Goal: Task Accomplishment & Management: Manage account settings

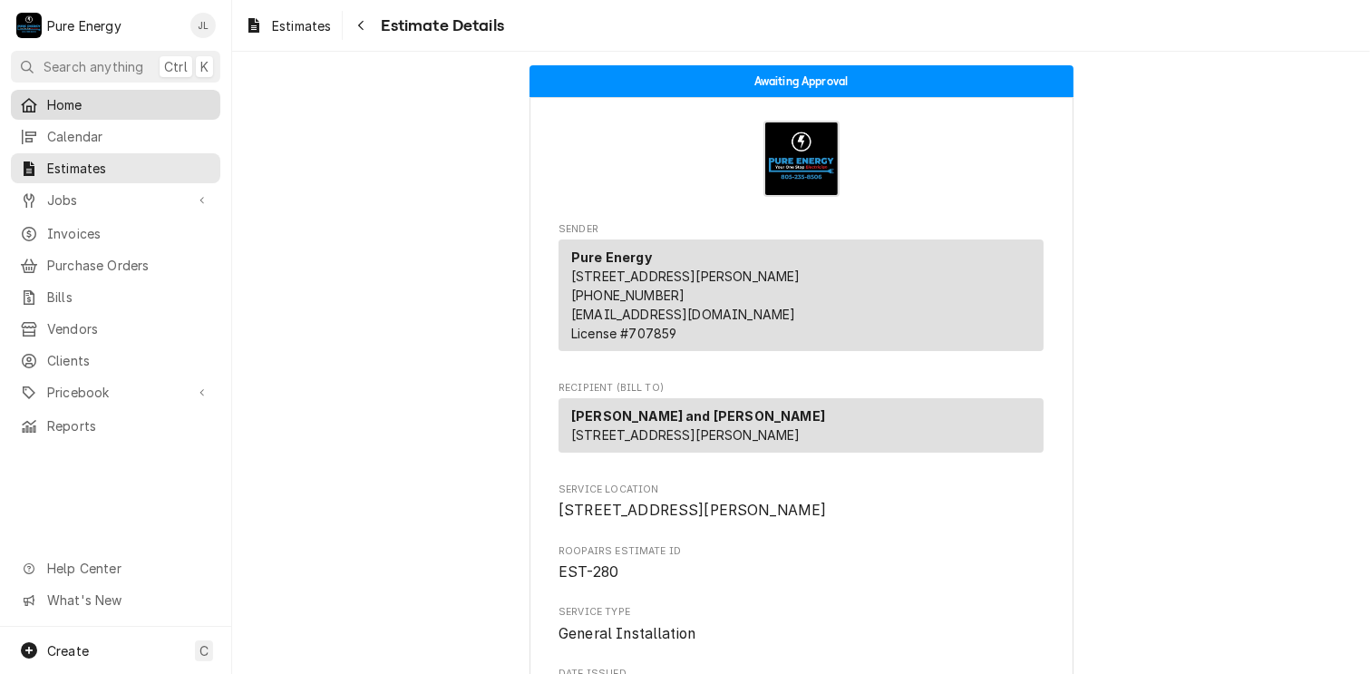
click at [91, 97] on span "Home" at bounding box center [129, 104] width 164 height 19
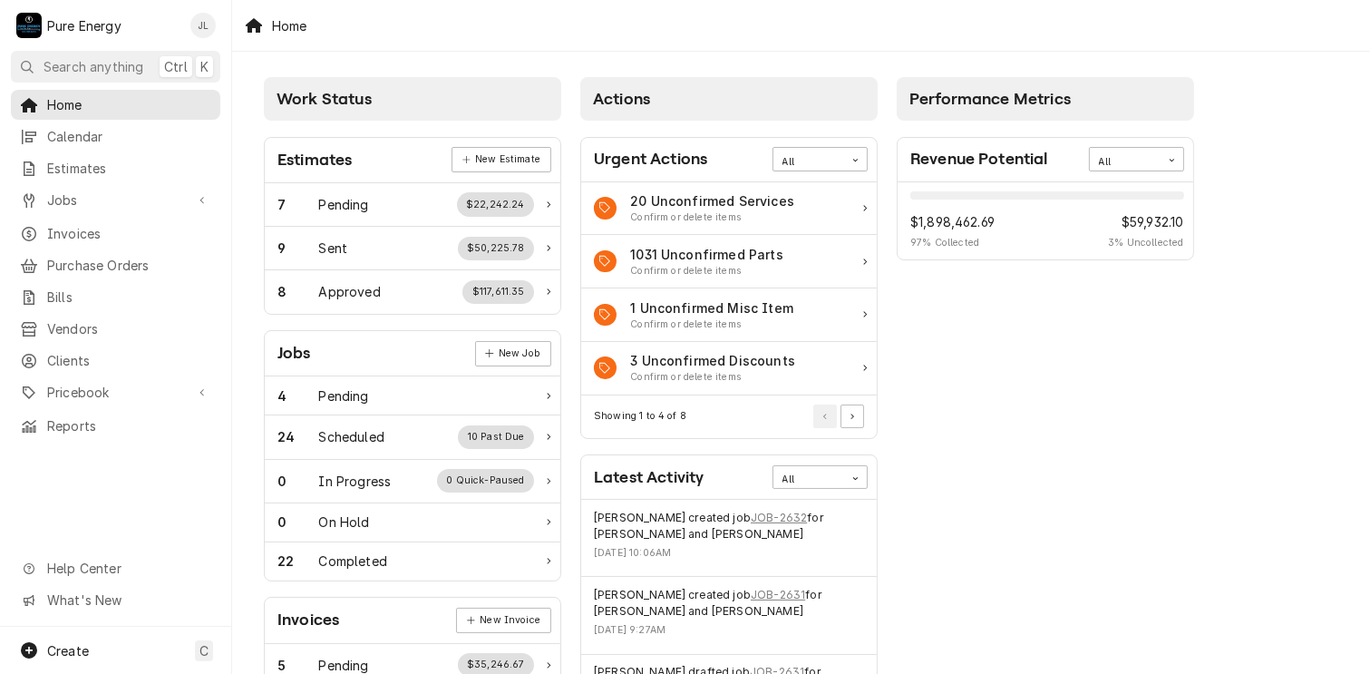
scroll to position [181, 0]
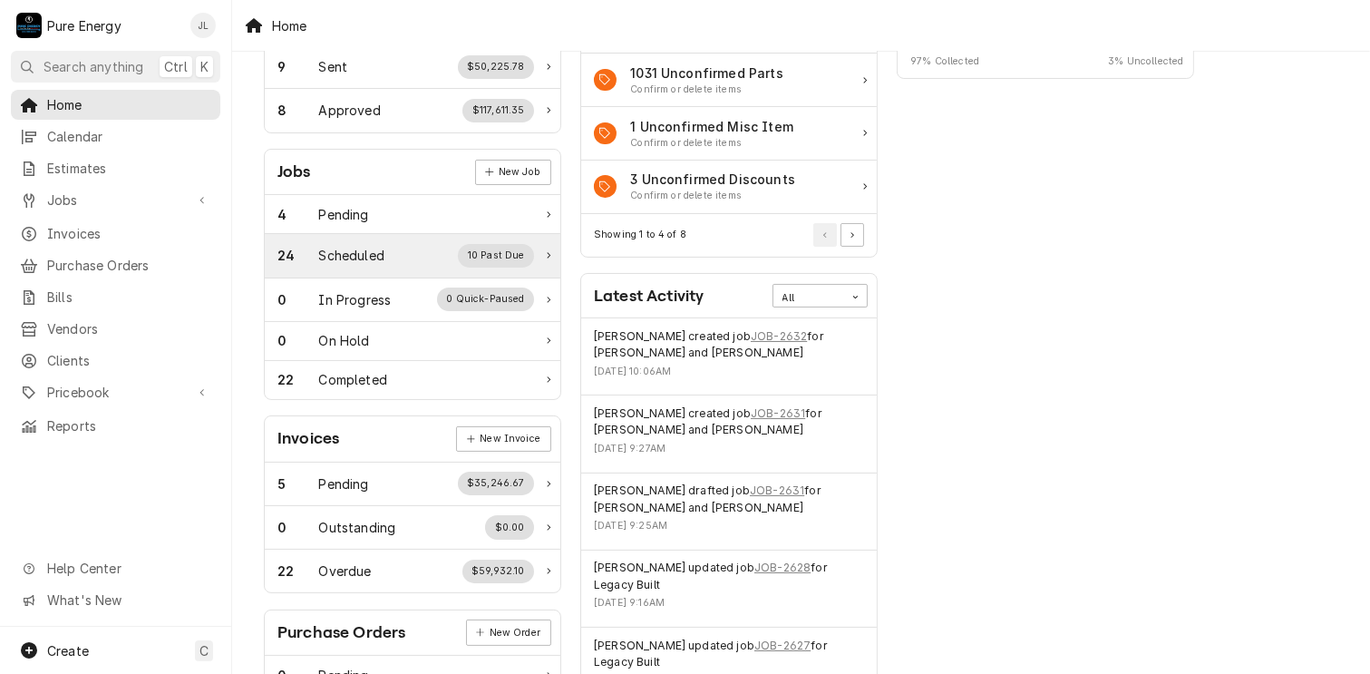
click at [399, 249] on div "24 Scheduled 10 Past Due" at bounding box center [405, 256] width 257 height 24
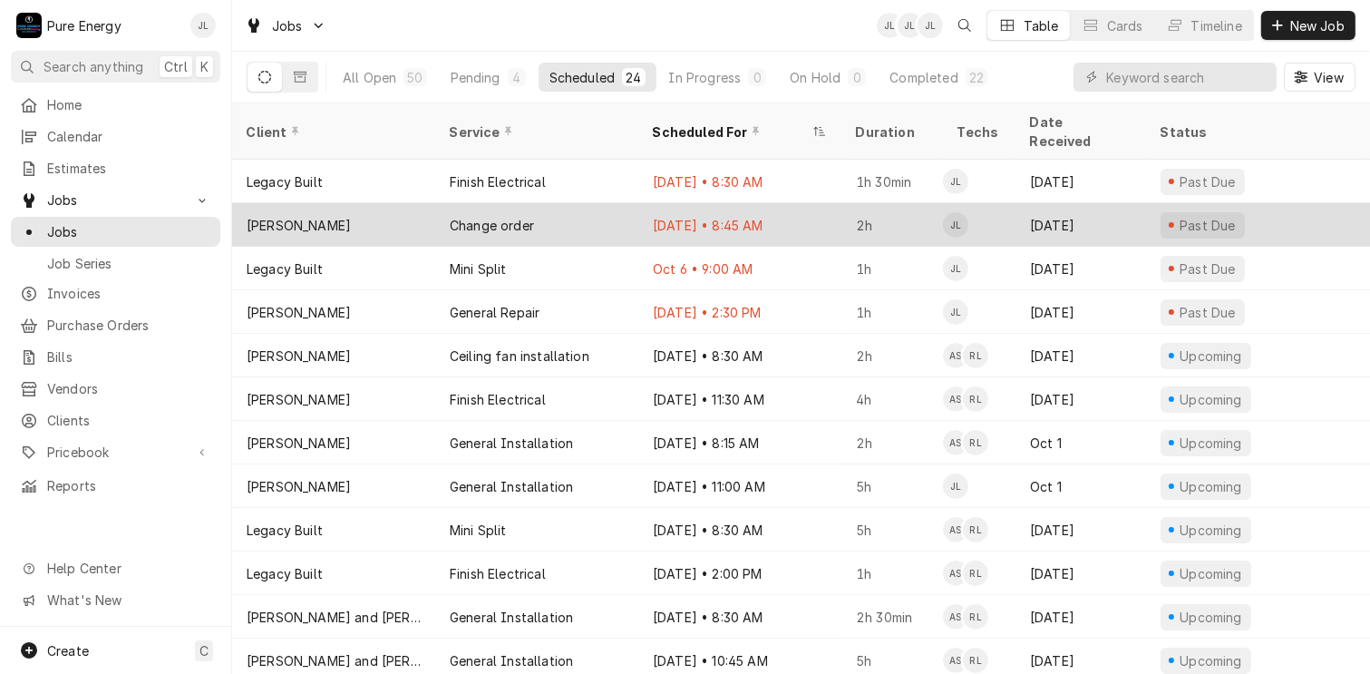
scroll to position [352, 0]
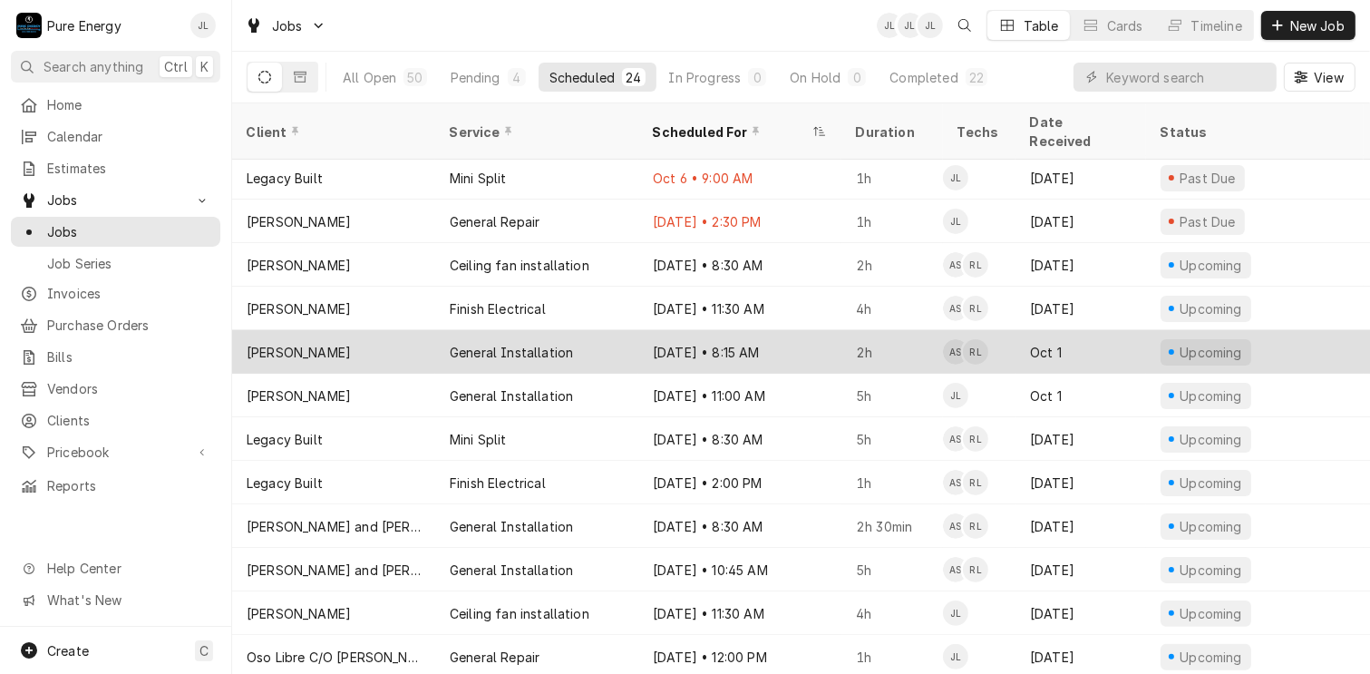
click at [812, 330] on div "Oct 16 • 8:15 AM" at bounding box center [739, 352] width 203 height 44
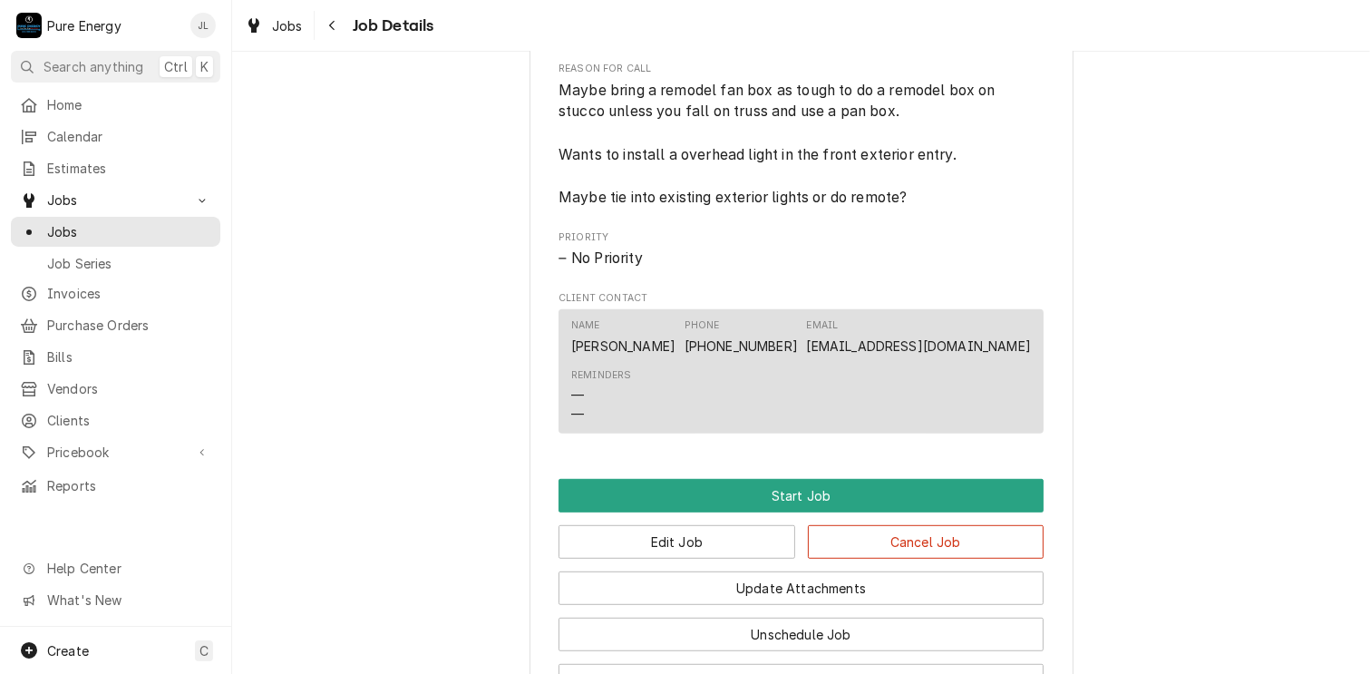
scroll to position [1067, 0]
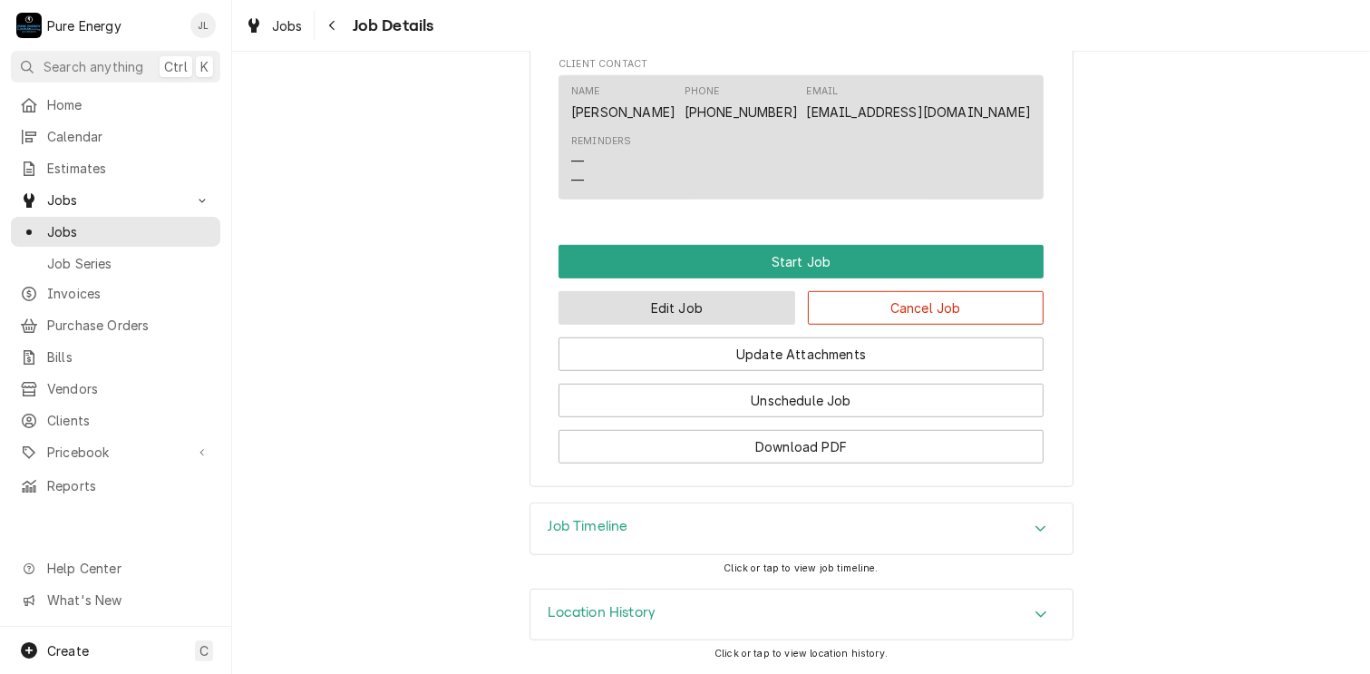
click at [698, 313] on button "Edit Job" at bounding box center [677, 308] width 237 height 34
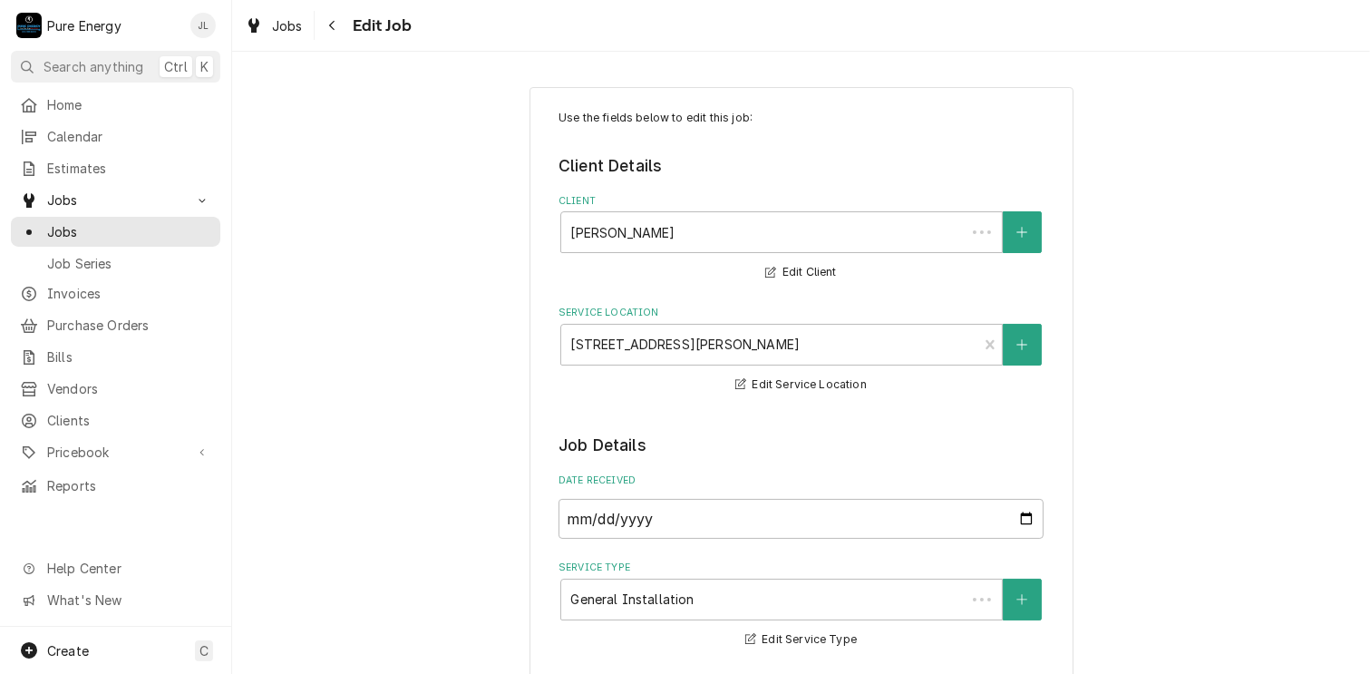
type textarea "x"
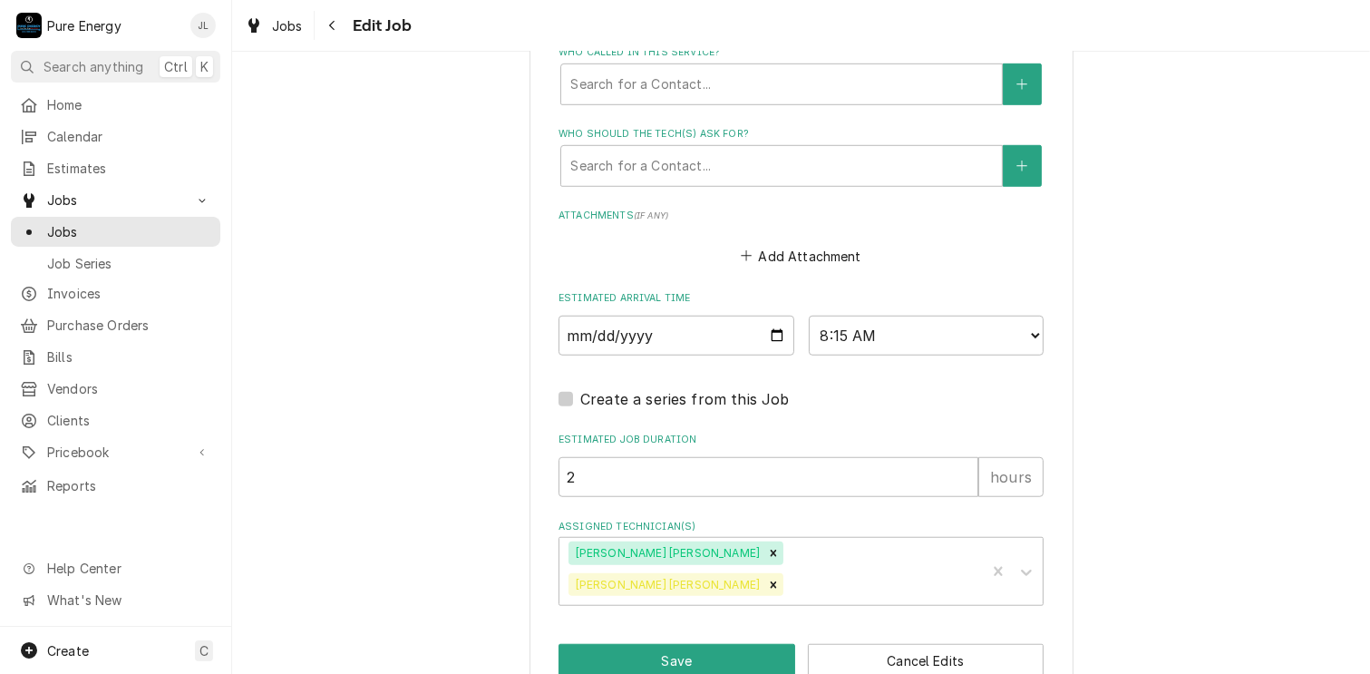
scroll to position [1280, 0]
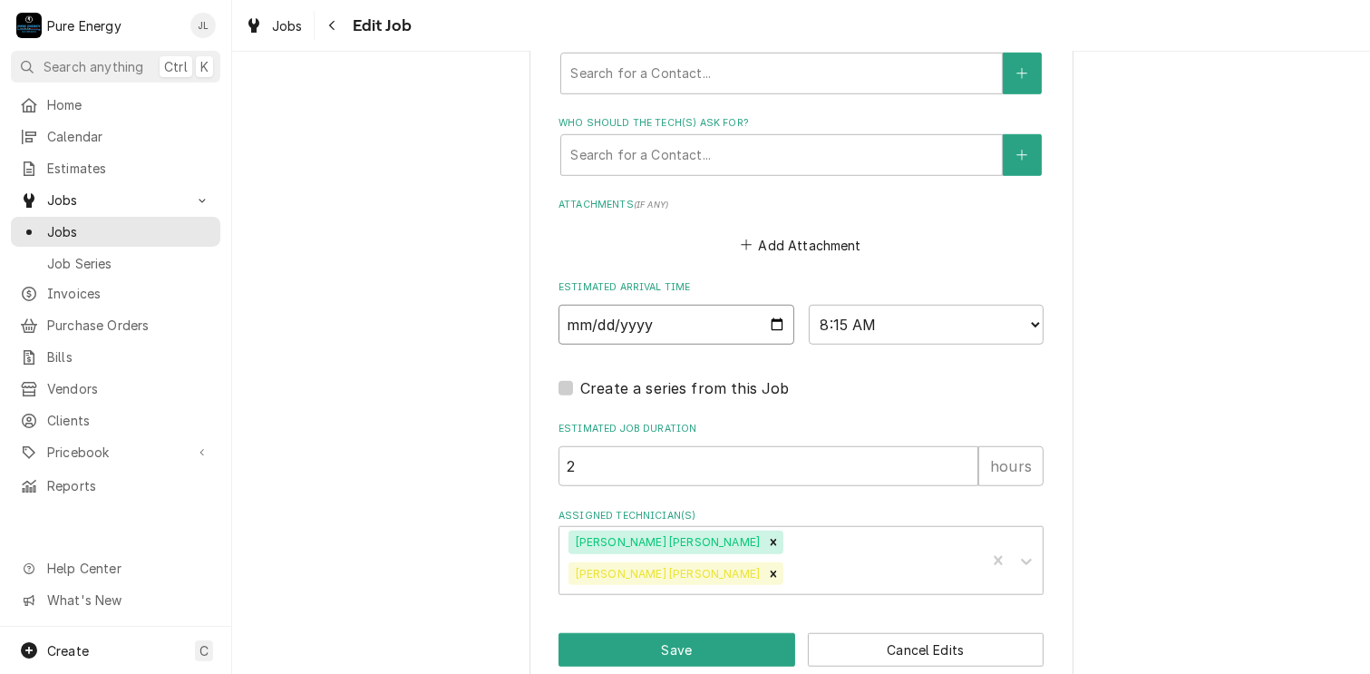
click at [768, 322] on input "2025-10-16" at bounding box center [677, 325] width 236 height 40
type input "2025-10-22"
click at [780, 568] on icon "Remove Rodolfo Hernandez Lorenzo" at bounding box center [773, 574] width 13 height 13
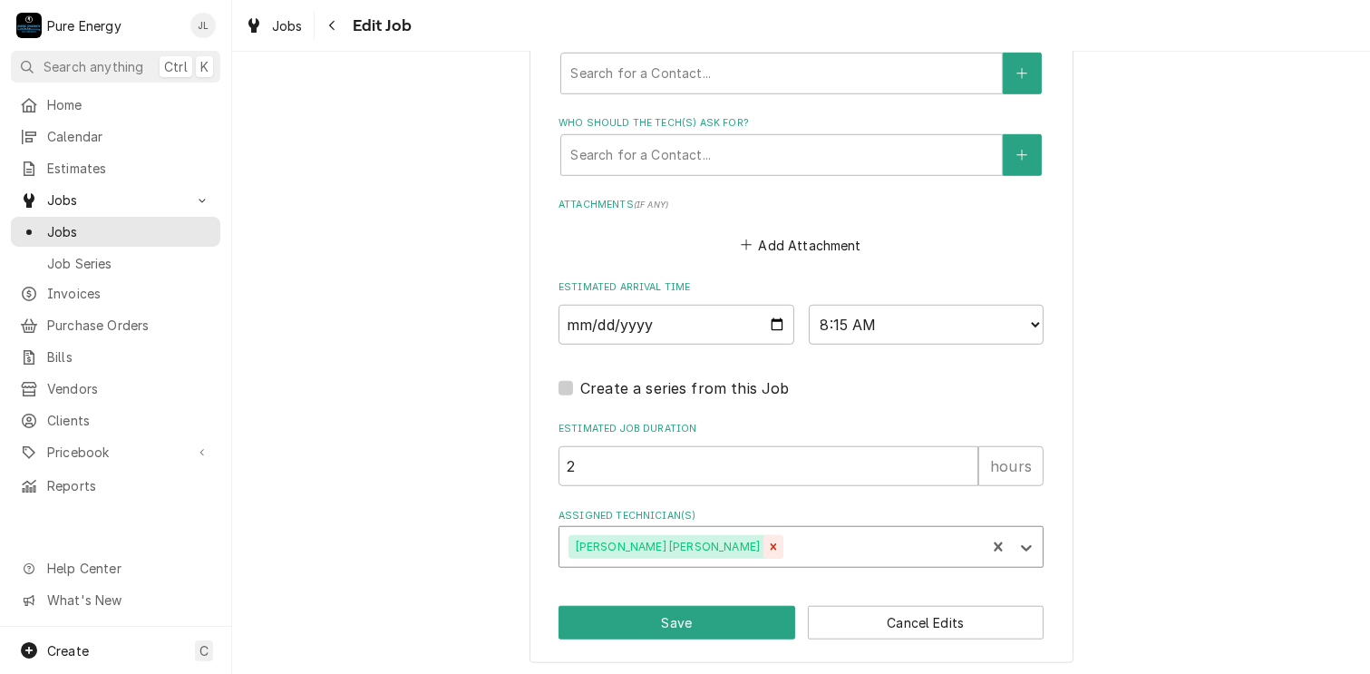
click at [767, 540] on icon "Remove Albert Hernandez Soto" at bounding box center [773, 546] width 13 height 13
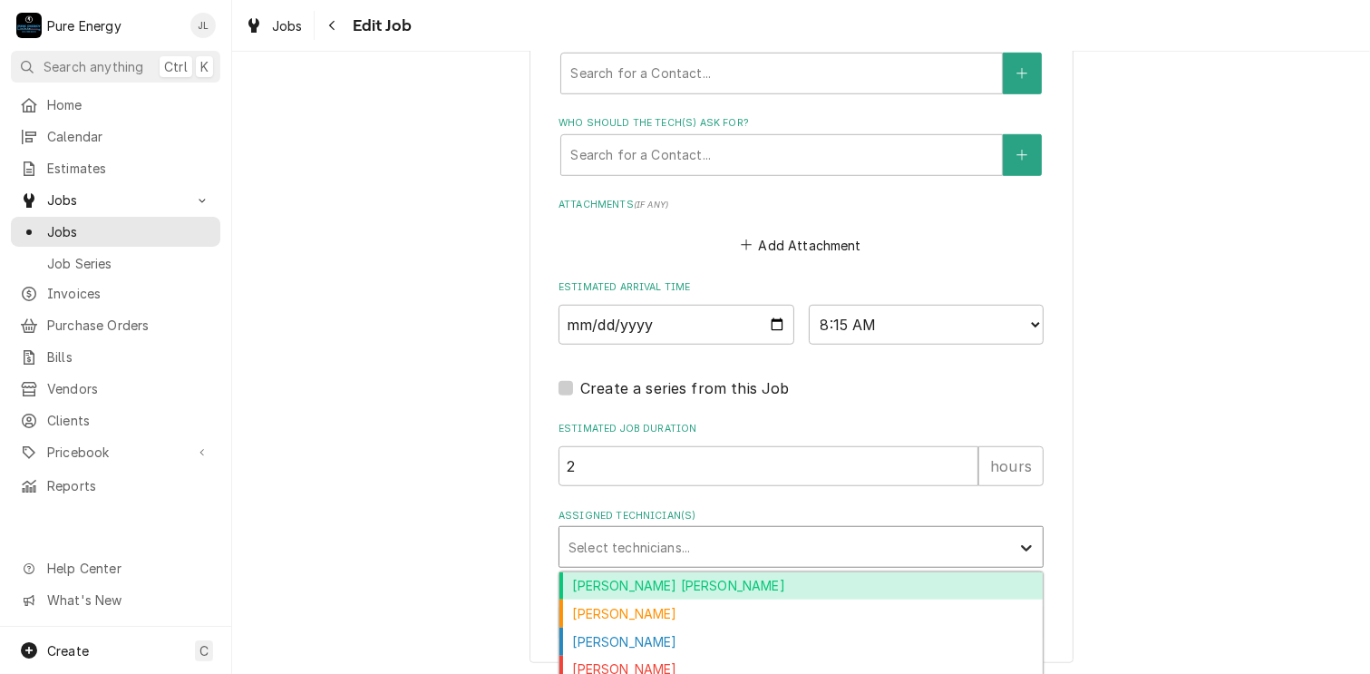
click at [1024, 539] on icon "Assigned Technician(s)" at bounding box center [1026, 548] width 18 height 18
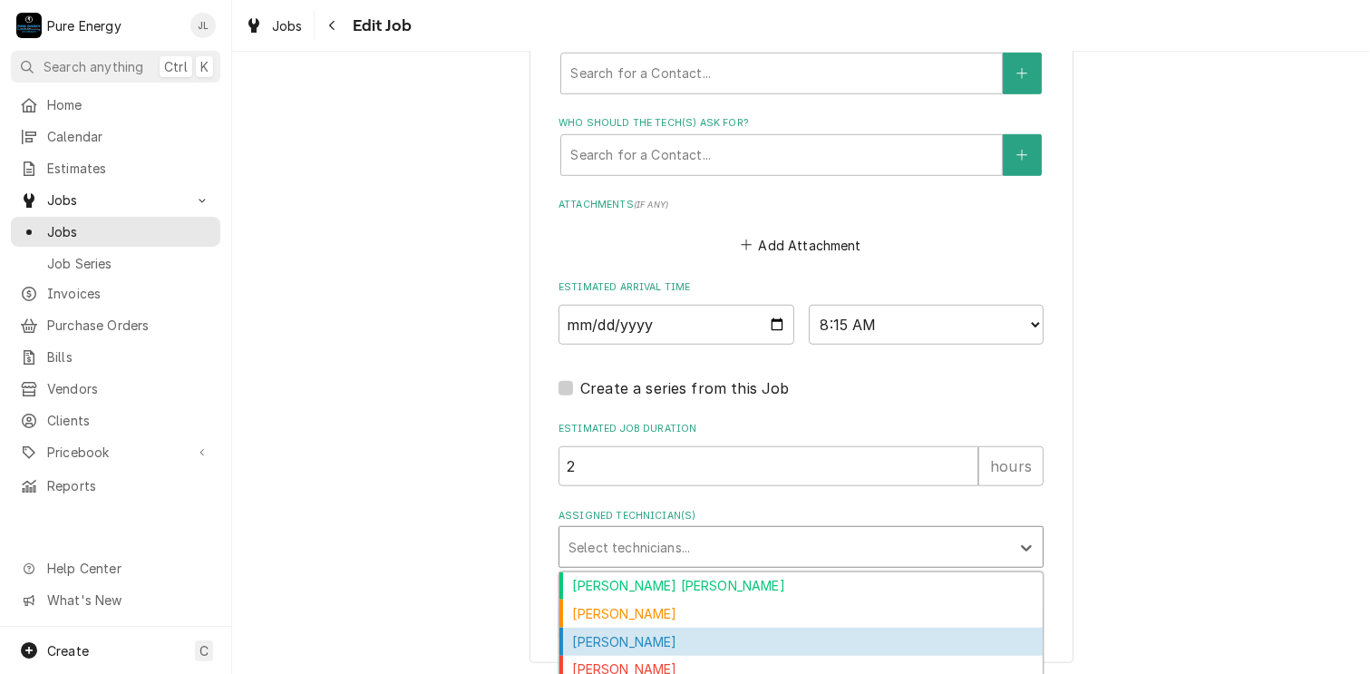
click at [698, 637] on div "Albert Hernandez Soto Daniel Tapia Frank Gomez James Linnenkamp Rodolfo Hernand…" at bounding box center [801, 641] width 483 height 139
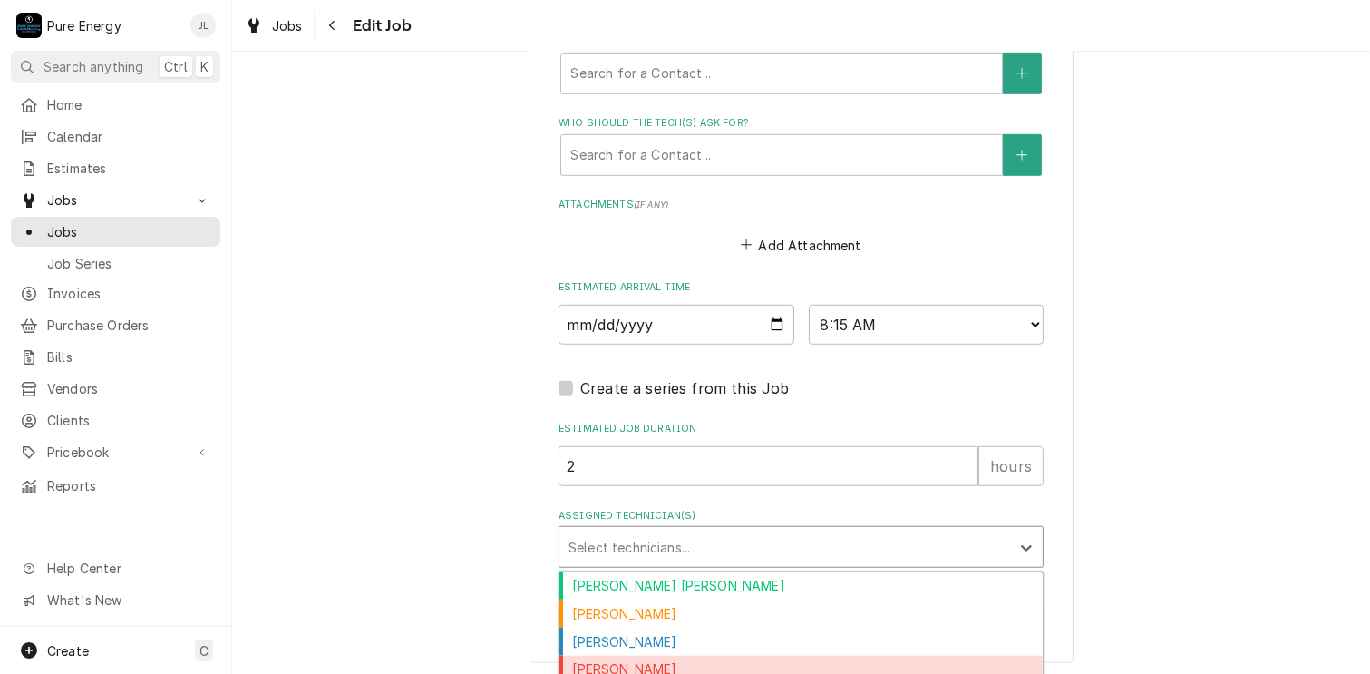
click at [686, 656] on div "James Linnenkamp" at bounding box center [801, 670] width 483 height 28
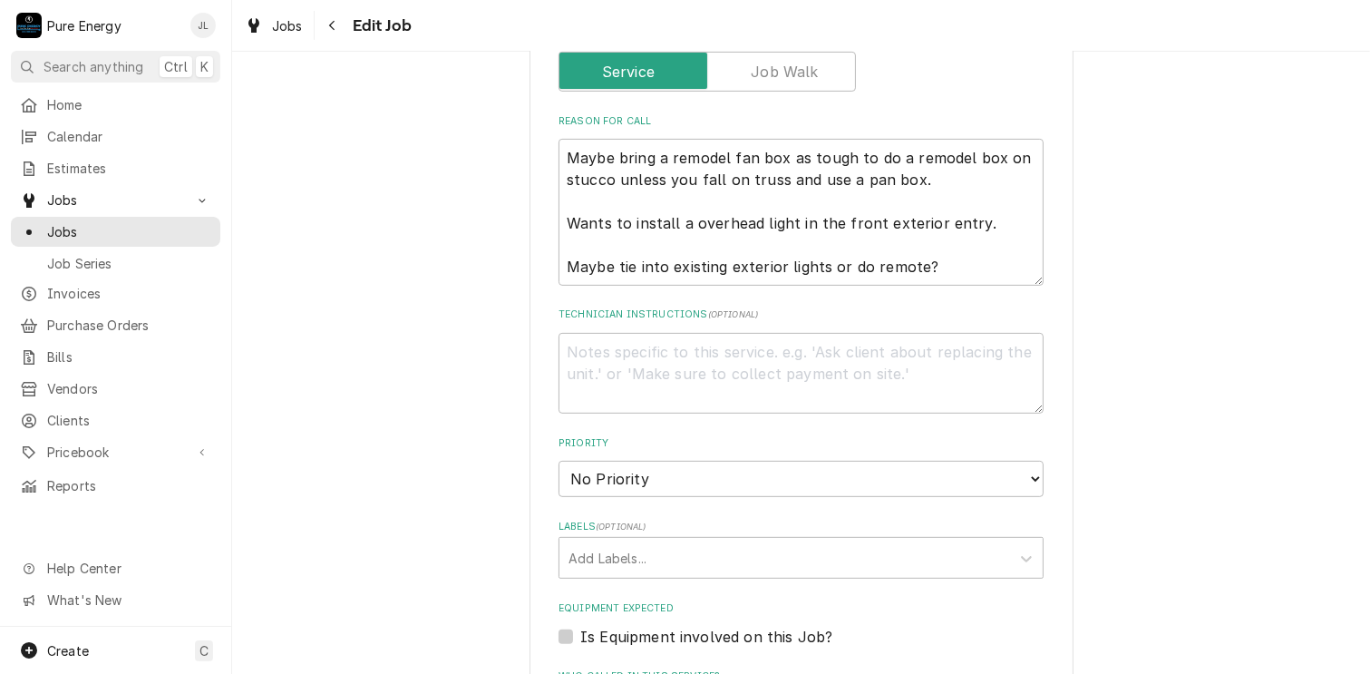
scroll to position [555, 0]
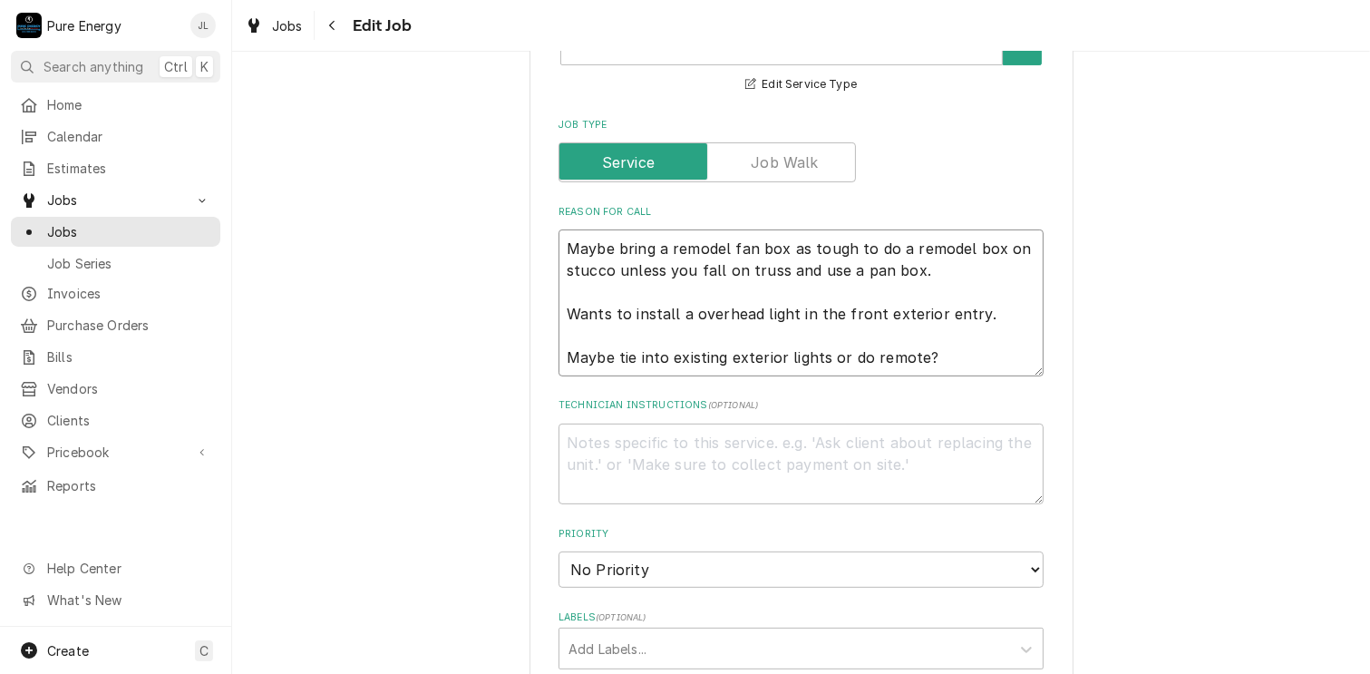
click at [582, 283] on textarea "Maybe bring a remodel fan box as tough to do a remodel box on stucco unless you…" at bounding box center [801, 302] width 485 height 147
click at [581, 280] on textarea "Maybe bring a remodel fan box as tough to do a remodel box on stucco unless you…" at bounding box center [801, 302] width 485 height 147
click at [559, 248] on textarea "Maybe bring a remodel fan box as tough to do a remodel box on stucco unless you…" at bounding box center [801, 302] width 485 height 147
type textarea "x"
type textarea "CHMaybe bring a remodel fan box as tough to do a remodel box on stucco unless y…"
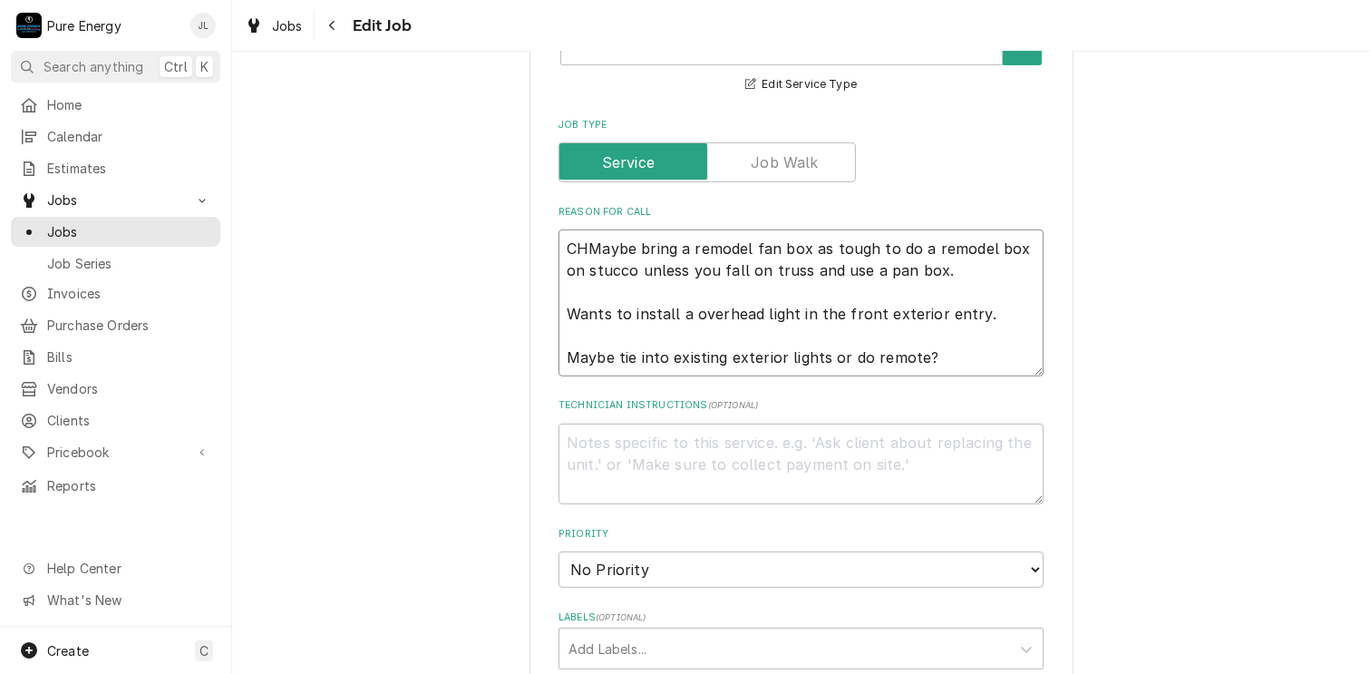
type textarea "x"
type textarea "CHriMaybe bring a remodel fan box as tough to do a remodel box on stucco unless…"
type textarea "x"
type textarea "CHris Maybe bring a remodel fan box as tough to do a remodel box on stucco unle…"
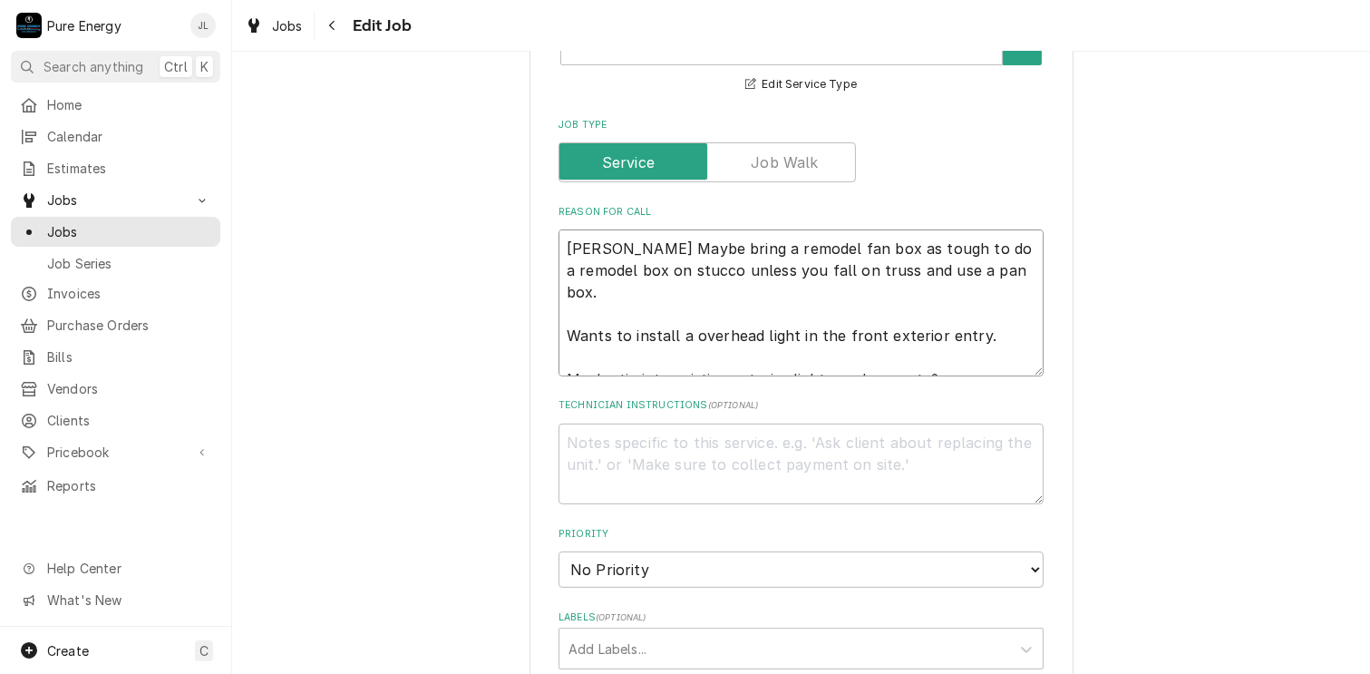
type textarea "x"
type textarea "CHrisMaybe bring a remodel fan box as tough to do a remodel box on stucco unles…"
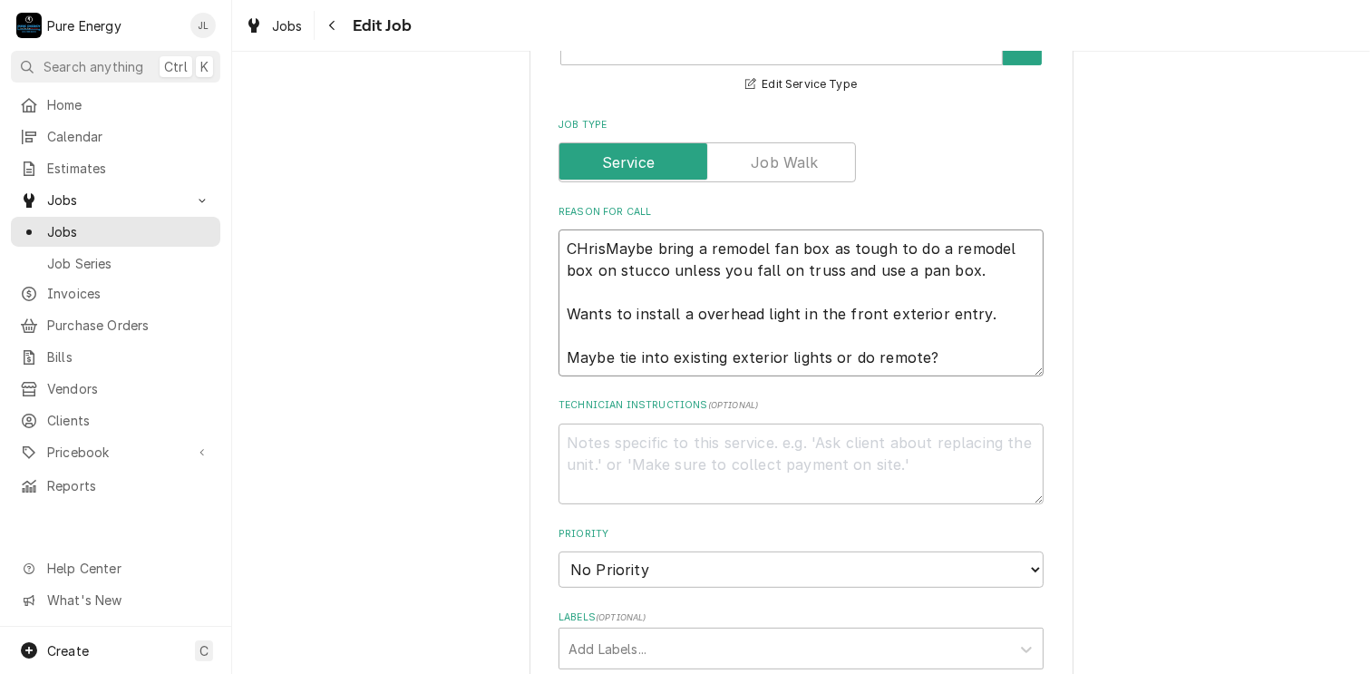
type textarea "x"
type textarea "CHriMaybe bring a remodel fan box as tough to do a remodel box on stucco unless…"
type textarea "x"
type textarea "CHrMaybe bring a remodel fan box as tough to do a remodel box on stucco unless …"
type textarea "x"
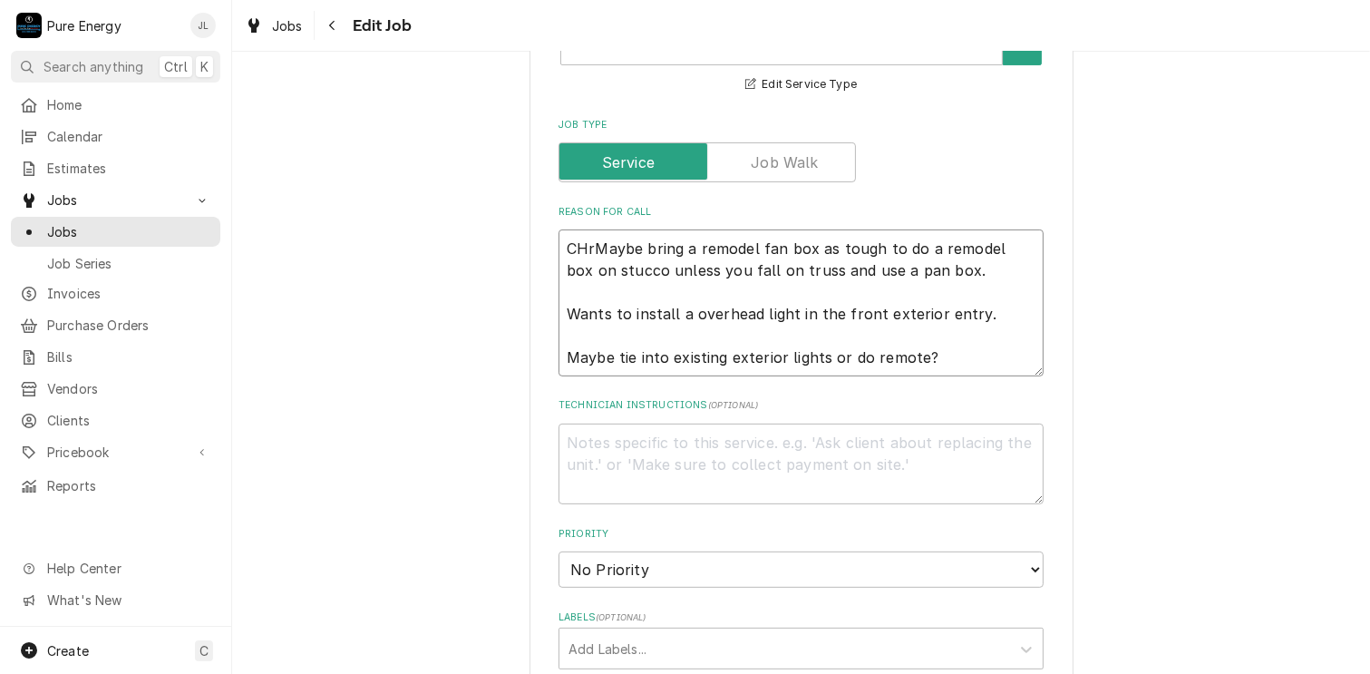
type textarea "CHMaybe bring a remodel fan box as tough to do a remodel box on stucco unless y…"
type textarea "x"
type textarea "CMaybe bring a remodel fan box as tough to do a remodel box on stucco unless yo…"
type textarea "x"
type textarea "ChMaybe bring a remodel fan box as tough to do a remodel box on stucco unless y…"
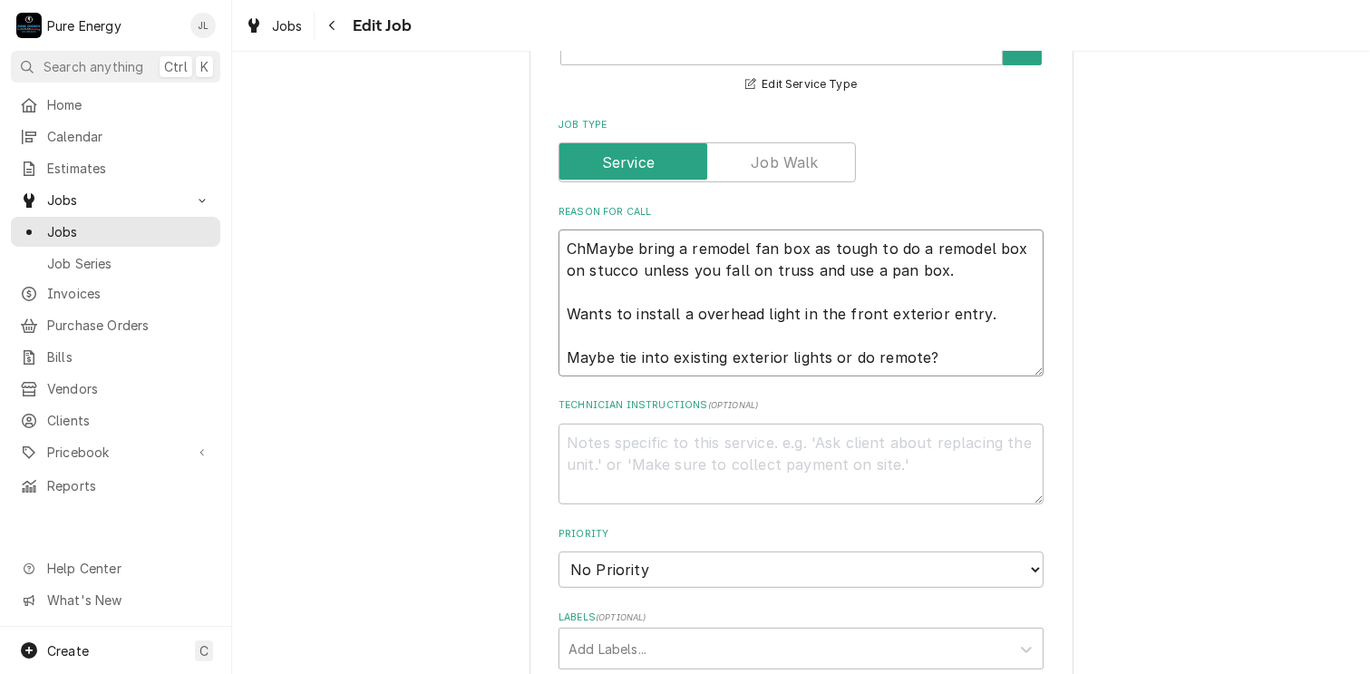
type textarea "x"
type textarea "ChriMaybe bring a remodel fan box as tough to do a remodel box on stucco unless…"
type textarea "x"
type textarea "Chris Maybe bring a remodel fan box as tough to do a remodel box on stucco unle…"
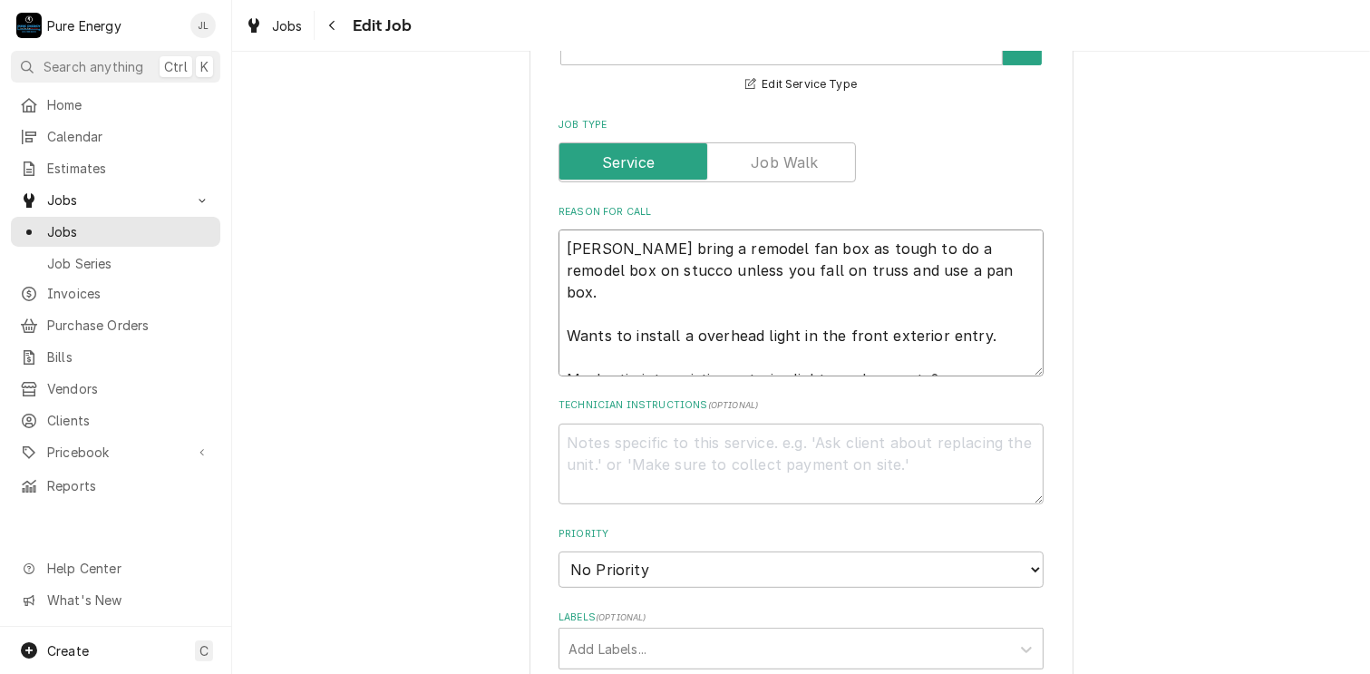
type textarea "x"
type textarea "Chris cMaybe bring a remodel fan box as tough to do a remodel box on stucco unl…"
type textarea "x"
type textarea "Chris caMaybe bring a remodel fan box as tough to do a remodel box on stucco un…"
type textarea "x"
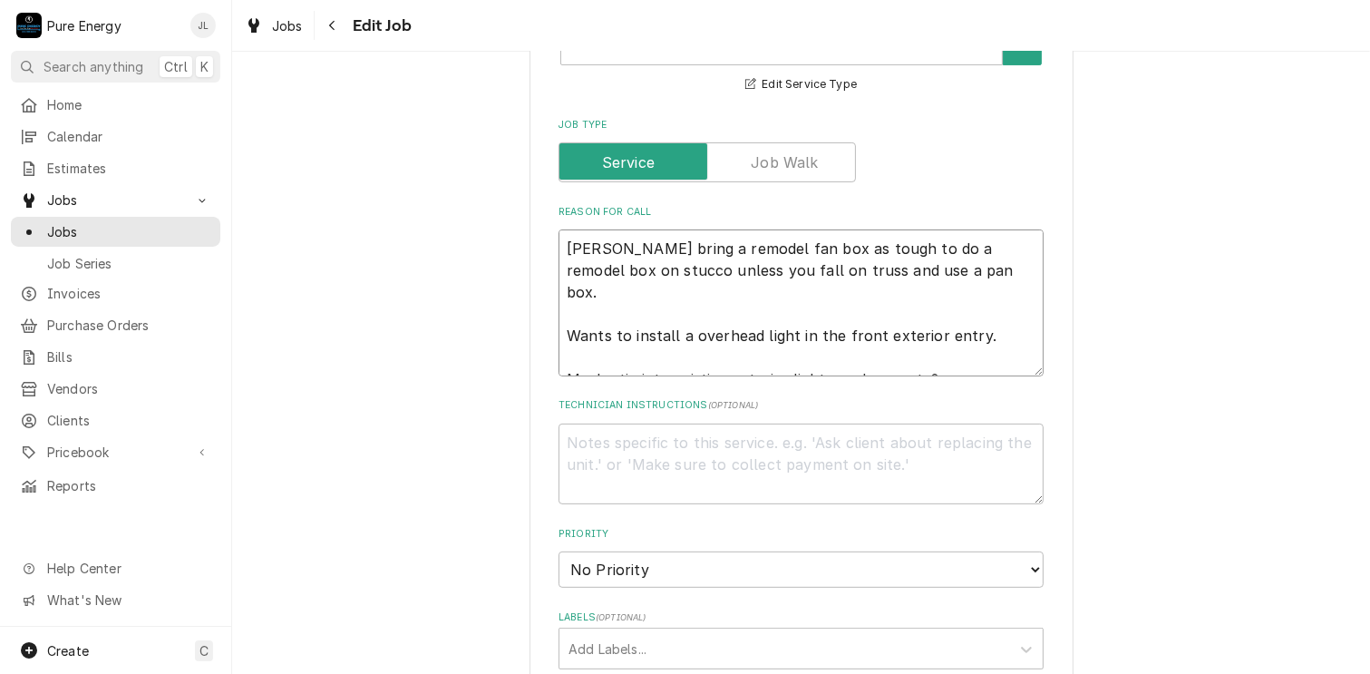
type textarea "Chris calMaybe bring a remodel fan box as tough to do a remodel box on stucco u…"
type textarea "x"
type textarea "Chris callMaybe bring a remodel fan box as tough to do a remodel box on stucco …"
type textarea "x"
type textarea "Chris calleMaybe bring a remodel fan box as tough to do a remodel box on stucco…"
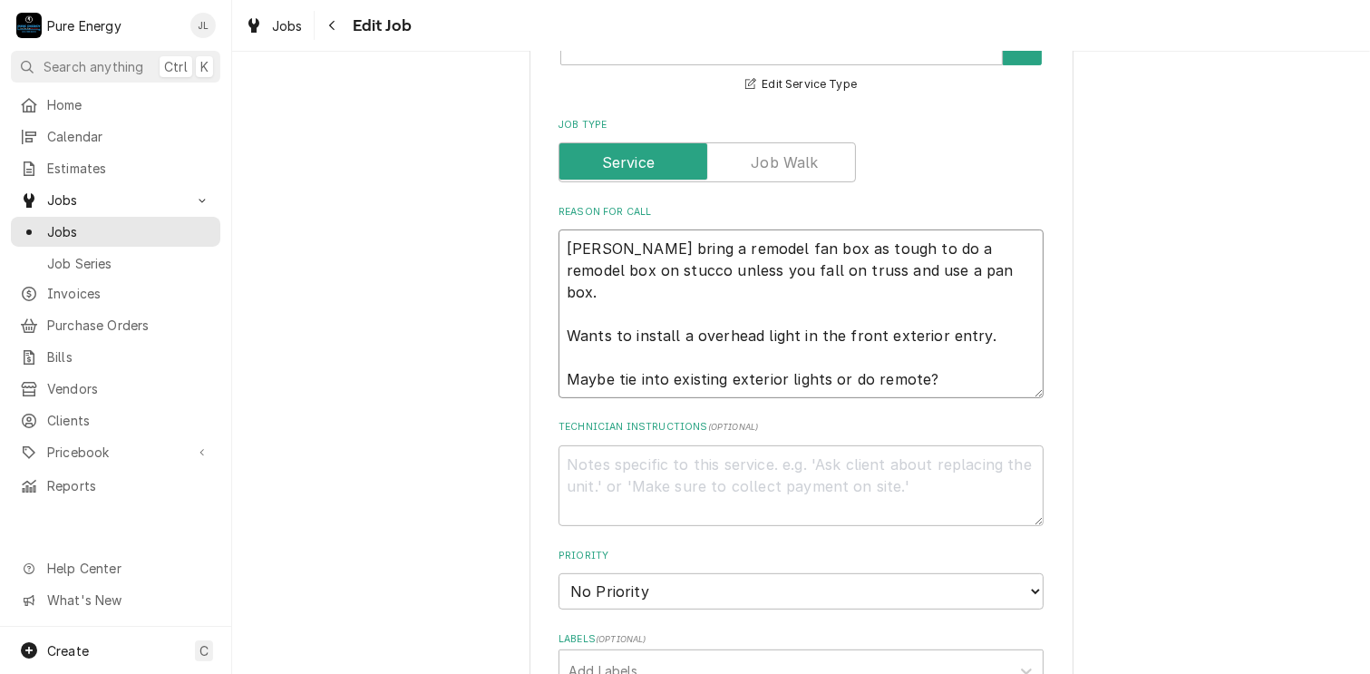
type textarea "x"
type textarea "Chris called Maybe bring a remodel fan box as tough to do a remodel box on stuc…"
type textarea "x"
type textarea "Chris called oMaybe bring a remodel fan box as tough to do a remodel box on stu…"
type textarea "x"
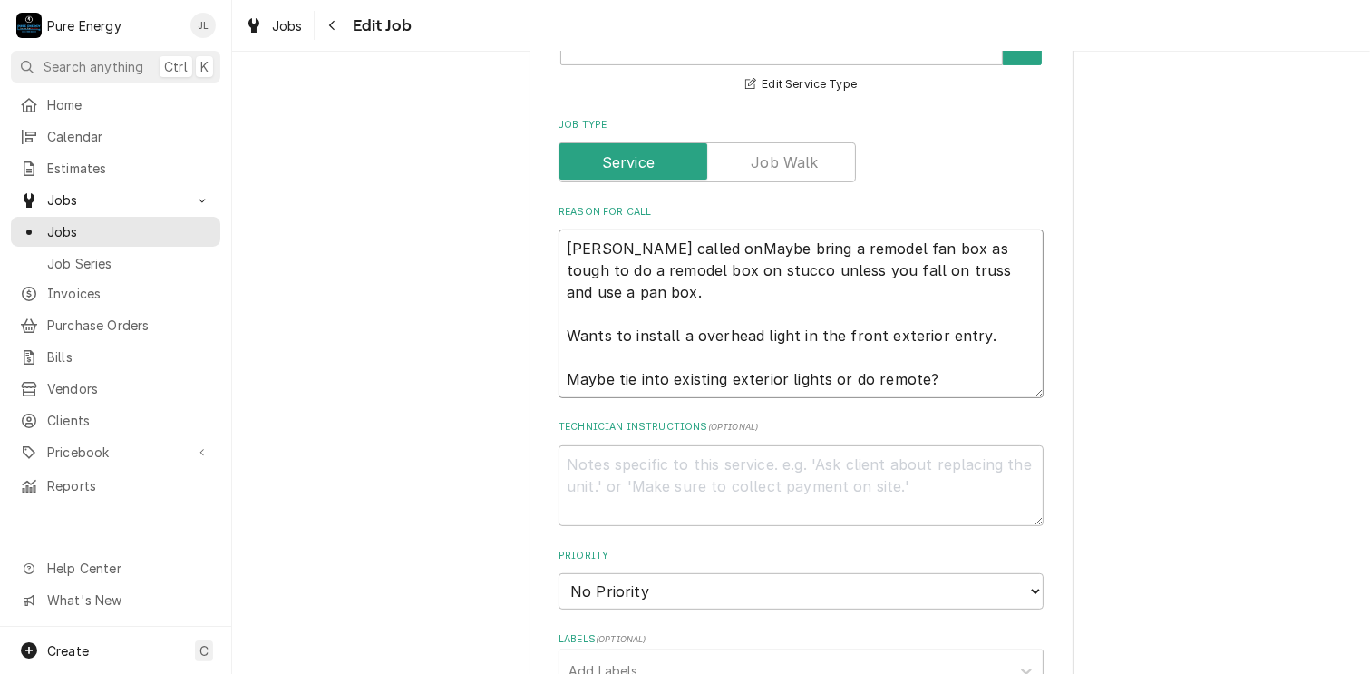
type textarea "Chris called on Maybe bring a remodel fan box as tough to do a remodel box on s…"
type textarea "x"
type textarea "Chris called on OMaybe bring a remodel fan box as tough to do a remodel box on …"
type textarea "x"
type textarea "Chris called on OcMaybe bring a remodel fan box as tough to do a remodel box on…"
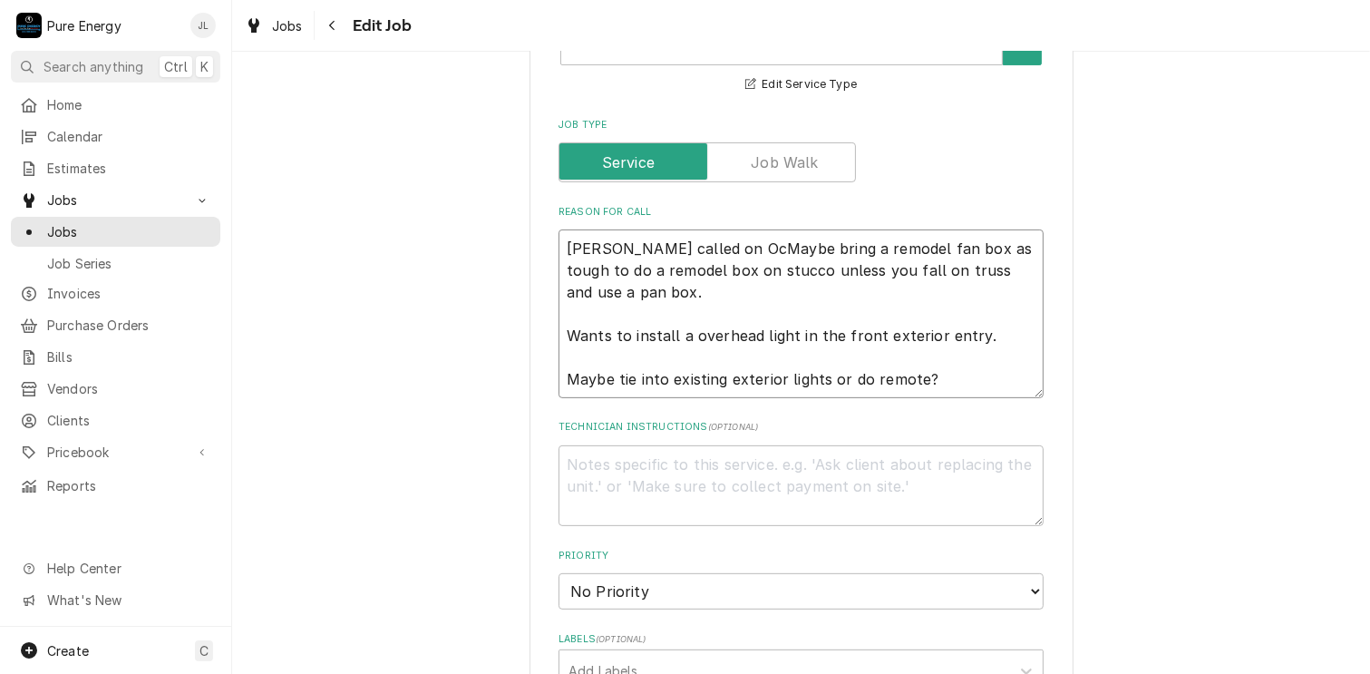
type textarea "x"
type textarea "Chris called on OctMaybe bring a remodel fan box as tough to do a remodel box o…"
type textarea "x"
type textarea "Chris called on OcMaybe bring a remodel fan box as tough to do a remodel box on…"
type textarea "x"
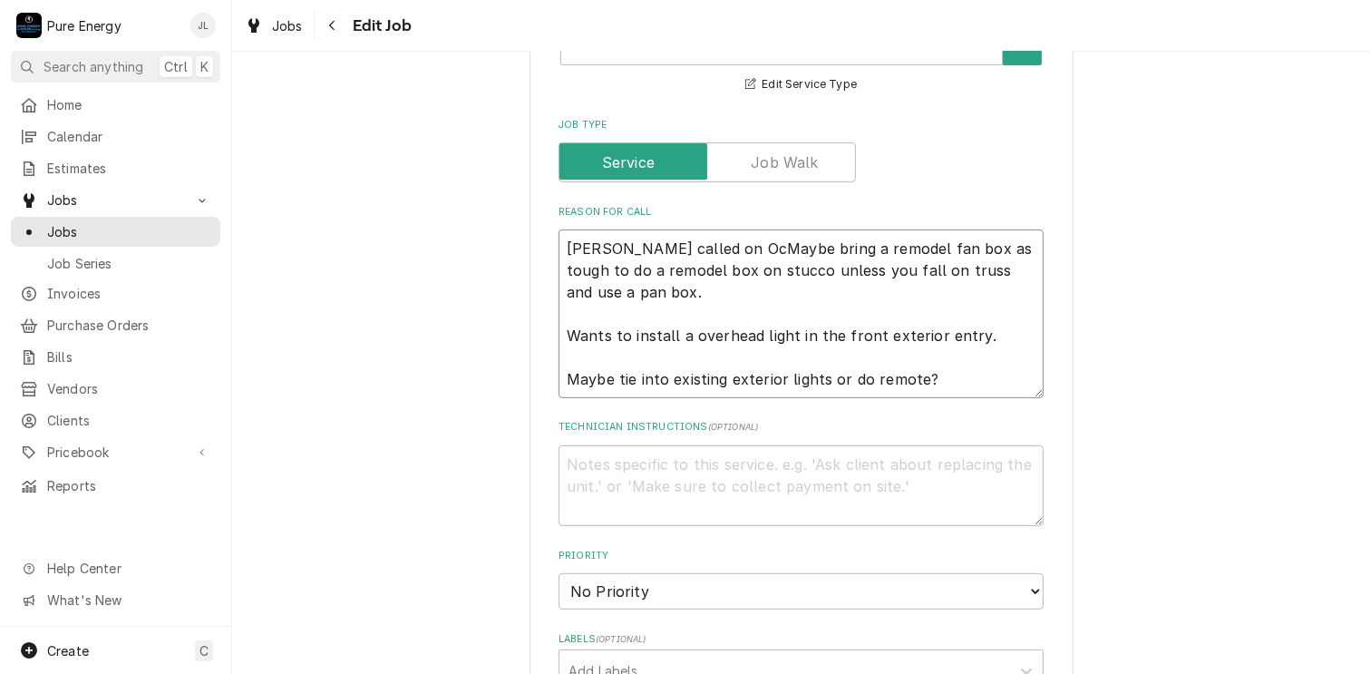
type textarea "Chris called on OMaybe bring a remodel fan box as tough to do a remodel box on …"
type textarea "x"
type textarea "Chris called on Maybe bring a remodel fan box as tough to do a remodel box on s…"
type textarea "x"
type textarea "Chris called on TMaybe bring a remodel fan box as tough to do a remodel box on …"
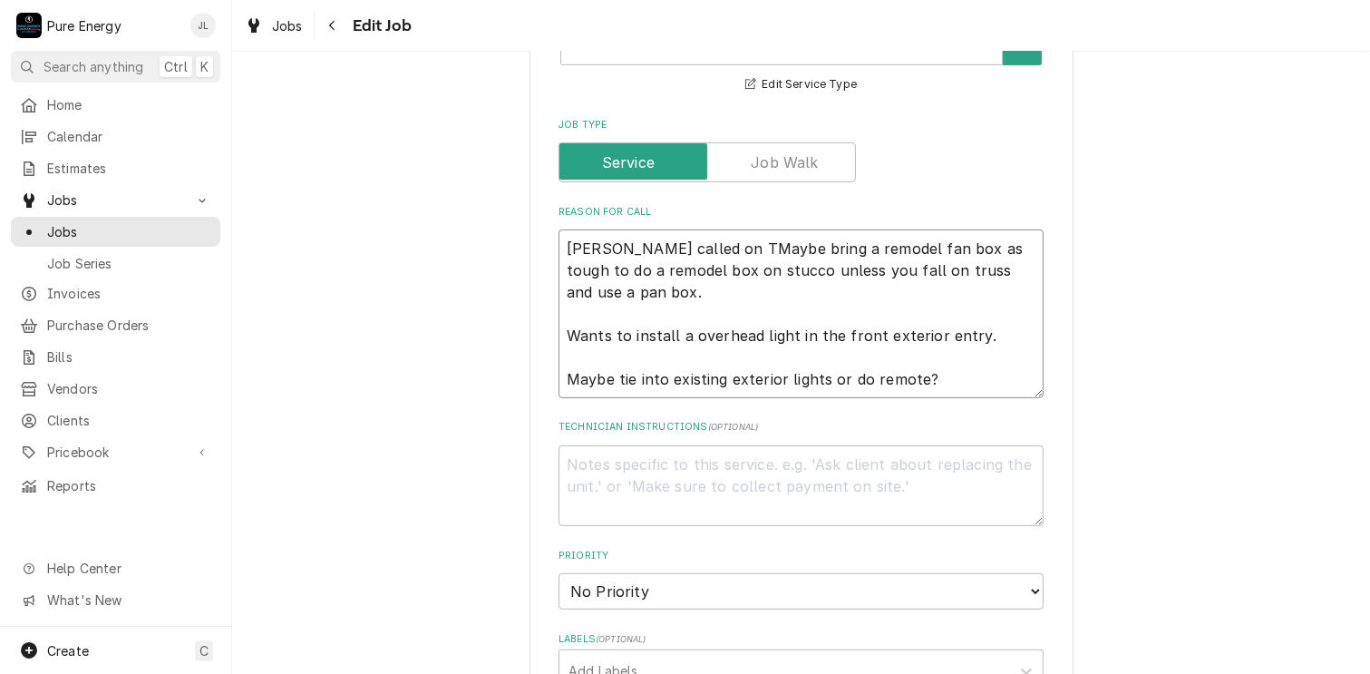
type textarea "x"
type textarea "Chris called on TuMaybe bring a remodel fan box as tough to do a remodel box on…"
type textarea "x"
type textarea "Chris called on TueMaybe bring a remodel fan box as tough to do a remodel box o…"
type textarea "x"
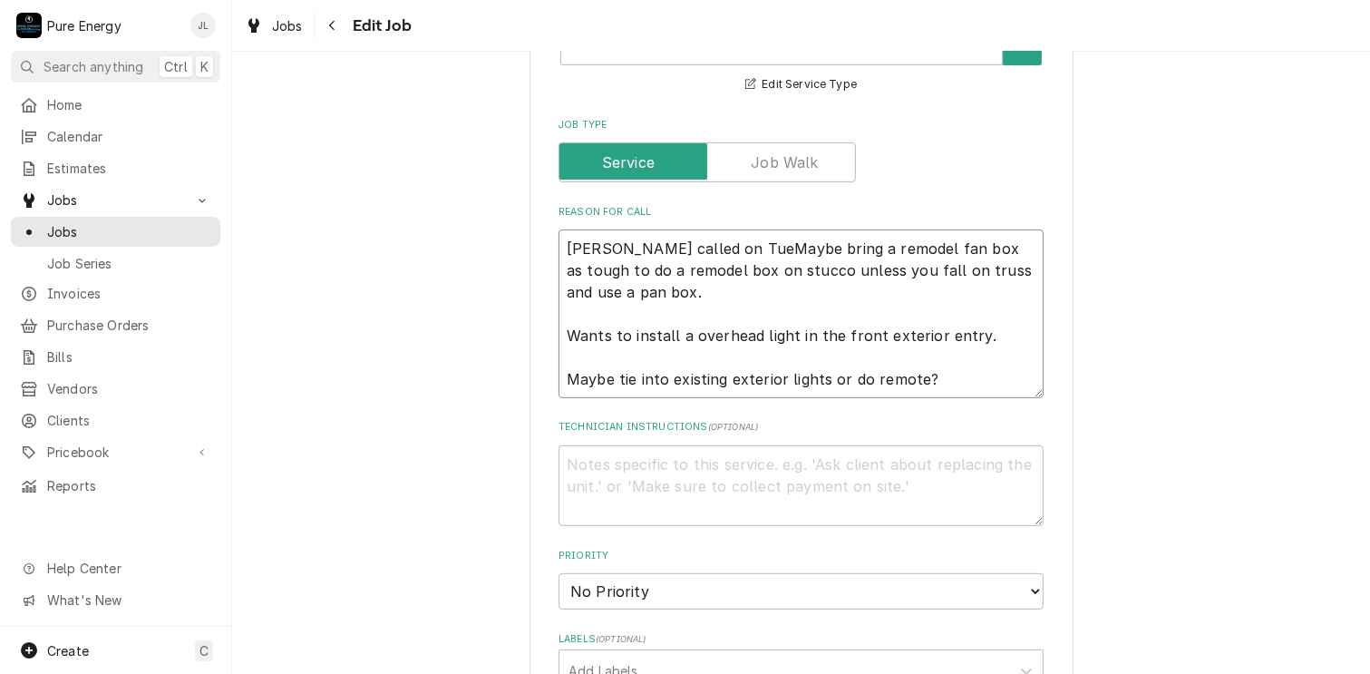
type textarea "Chris called on TuesMaybe bring a remodel fan box as tough to do a remodel box …"
type textarea "x"
type textarea "Chris called on Tues Maybe bring a remodel fan box as tough to do a remodel box…"
type textarea "x"
type textarea "Chris called on Tues OMaybe bring a remodel fan box as tough to do a remodel bo…"
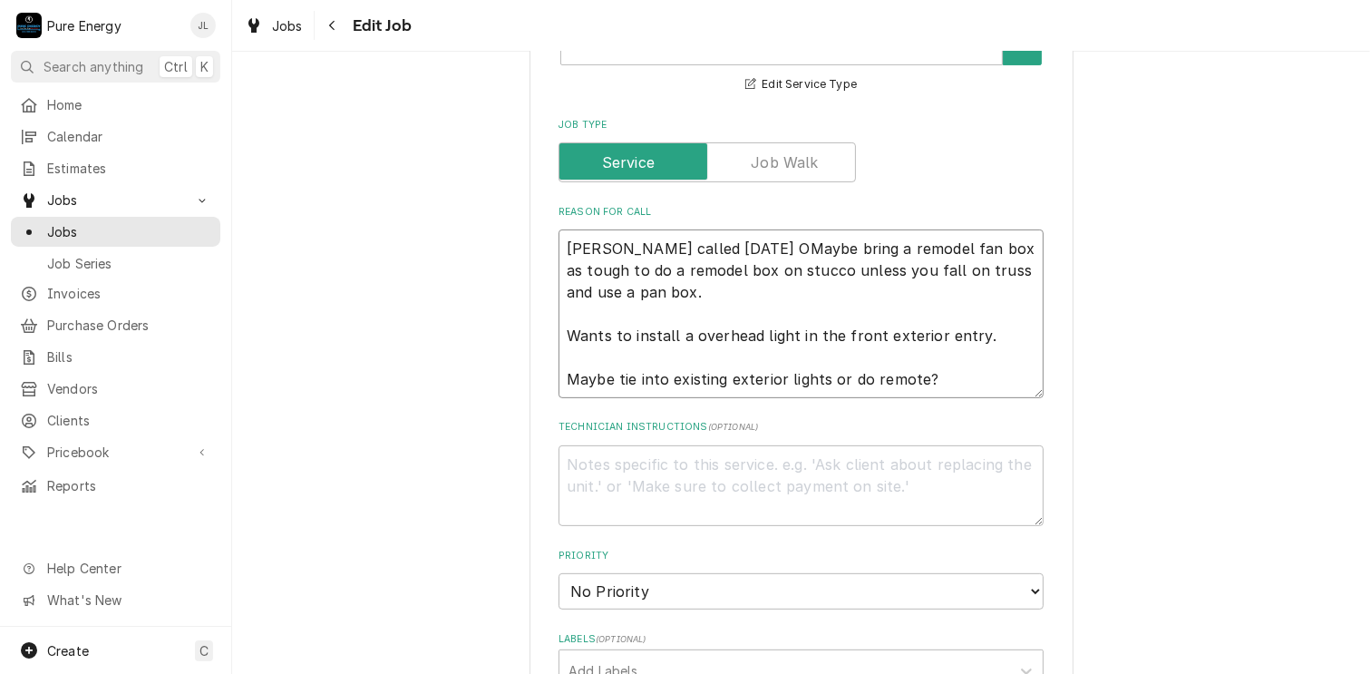
type textarea "x"
type textarea "Chris called on Tues OcMaybe bring a remodel fan box as tough to do a remodel b…"
type textarea "x"
type textarea "Chris called on Tues OctMaybe bring a remodel fan box as tough to do a remodel …"
type textarea "x"
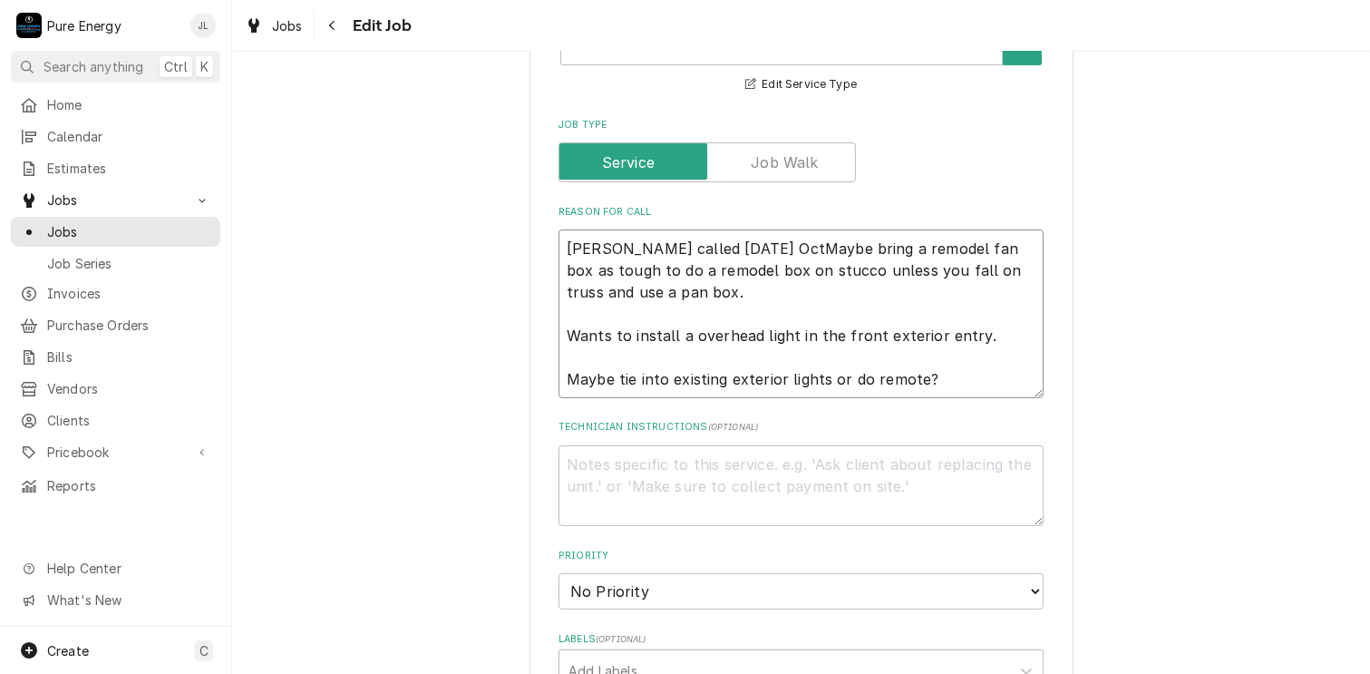
type textarea "Chris called on Tues Oct Maybe bring a remodel fan box as tough to do a remodel…"
type textarea "x"
type textarea "Chris called on Tues Oct 1Maybe bring a remodel fan box as tough to do a remode…"
type textarea "x"
type textarea "Chris called on Tues Oct 14Maybe bring a remodel fan box as tough to do a remod…"
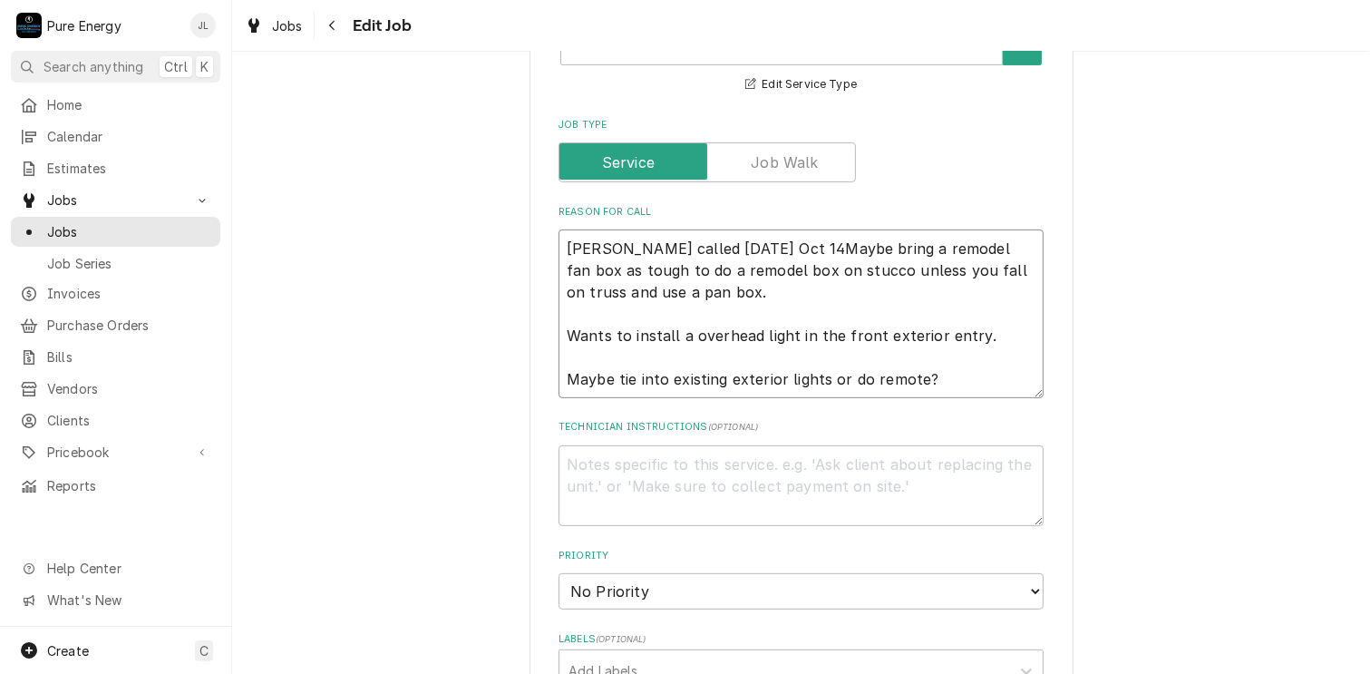
type textarea "x"
type textarea "Chris called on Tues Oct 14hMaybe bring a remodel fan box as tough to do a remo…"
type textarea "x"
type textarea "Chris called on Tues Oct 14h.Maybe bring a remodel fan box as tough to do a rem…"
type textarea "x"
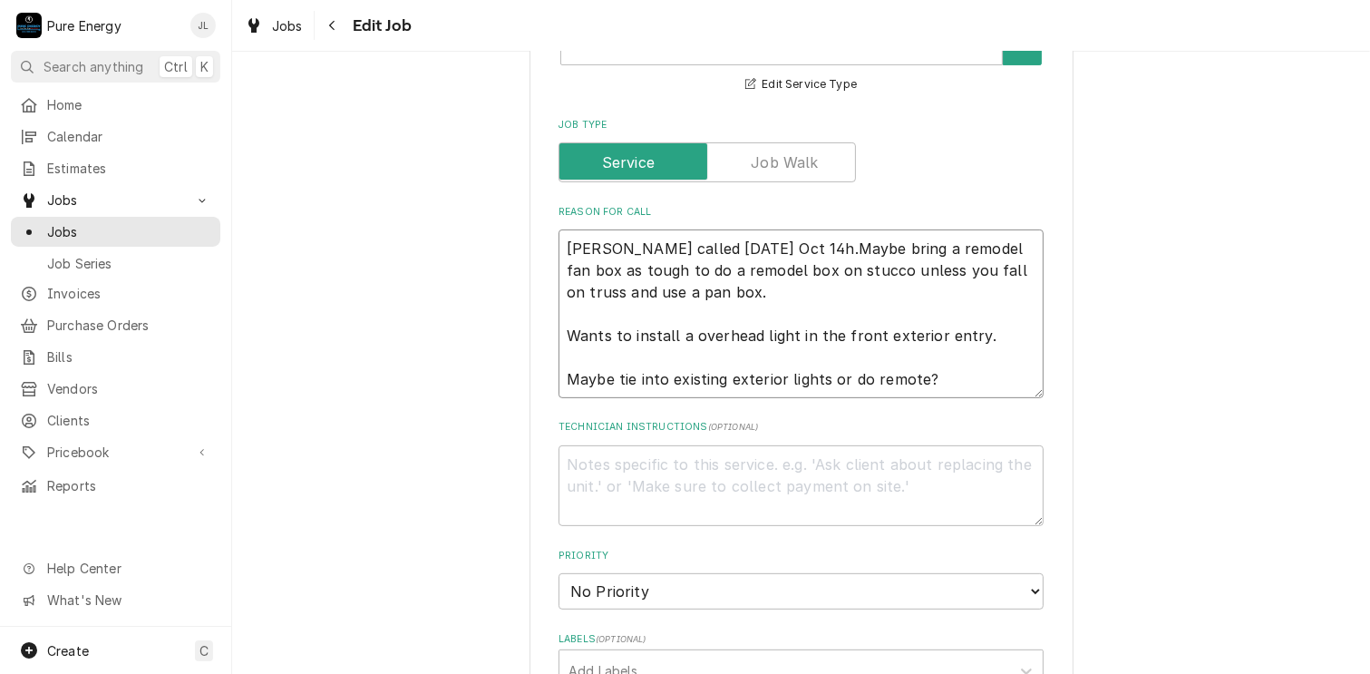
type textarea "Chris called on Tues Oct 14h. Maybe bring a remodel fan box as tough to do a re…"
type textarea "x"
type textarea "Chris called on Tues Oct 14h. Maybe bring a remodel fan box as tough to do a re…"
type textarea "x"
type textarea "Chris called on Tues Oct 14h. Maybe bring a remodel fan box as tough to do a re…"
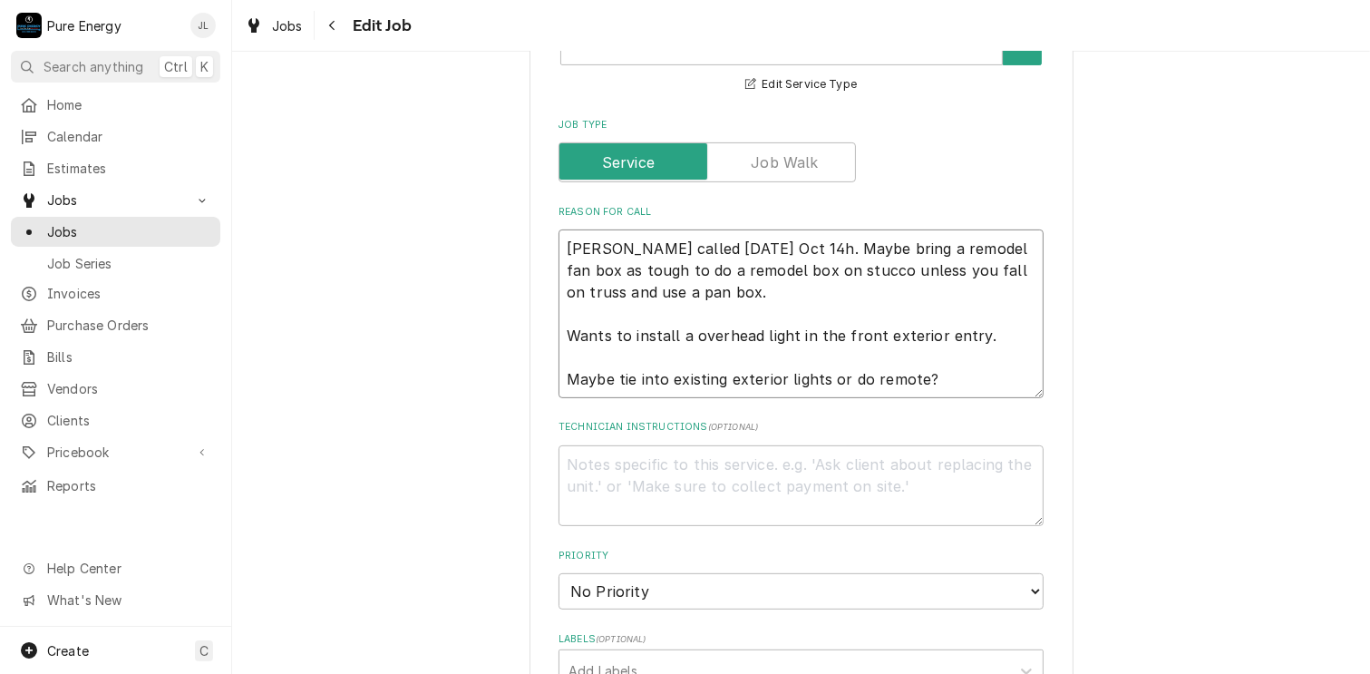
type textarea "x"
type textarea "Chris called on Tues Oct 14h.Maybe bring a remodel fan box as tough to do a rem…"
type textarea "x"
type textarea "Chris called on Tues Oct 14hMaybe bring a remodel fan box as tough to do a remo…"
type textarea "x"
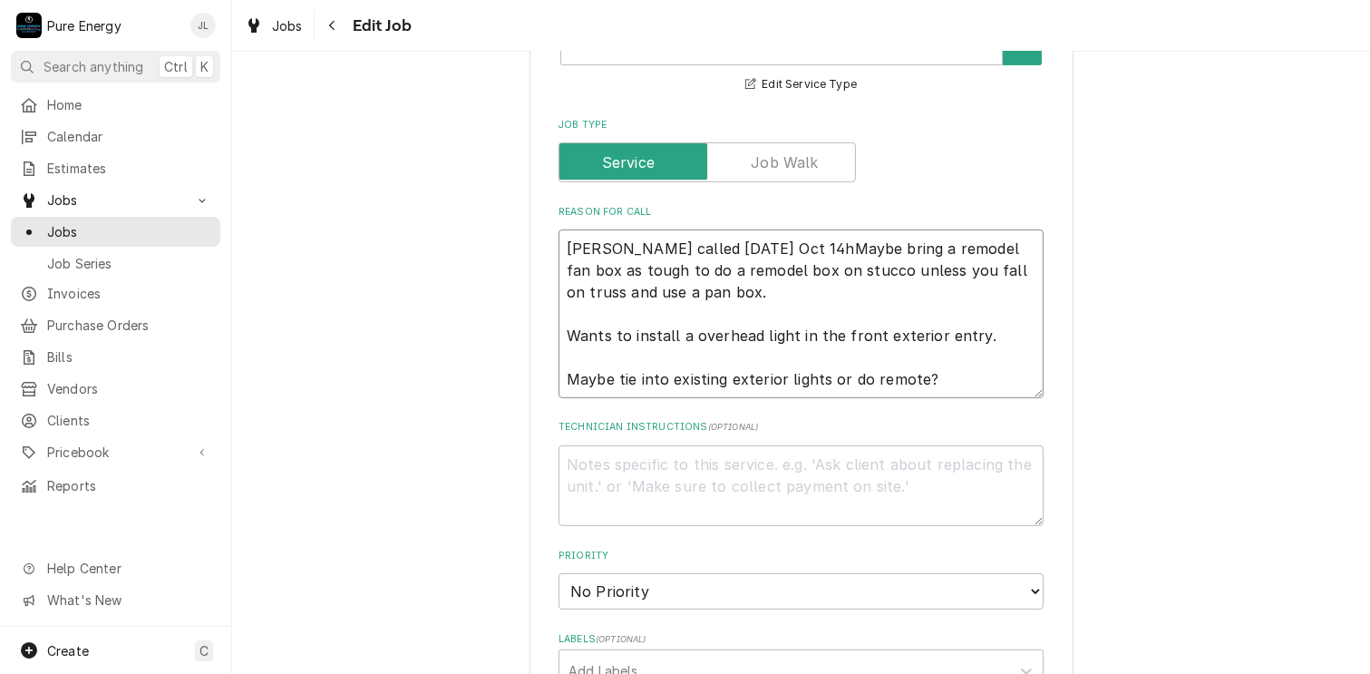
type textarea "Chris called on Tues Oct 14Maybe bring a remodel fan box as tough to do a remod…"
type textarea "x"
type textarea "Chris called on Tues Oct 14tMaybe bring a remodel fan box as tough to do a remo…"
type textarea "x"
type textarea "Chris called on Tues Oct 14thMaybe bring a remodel fan box as tough to do a rem…"
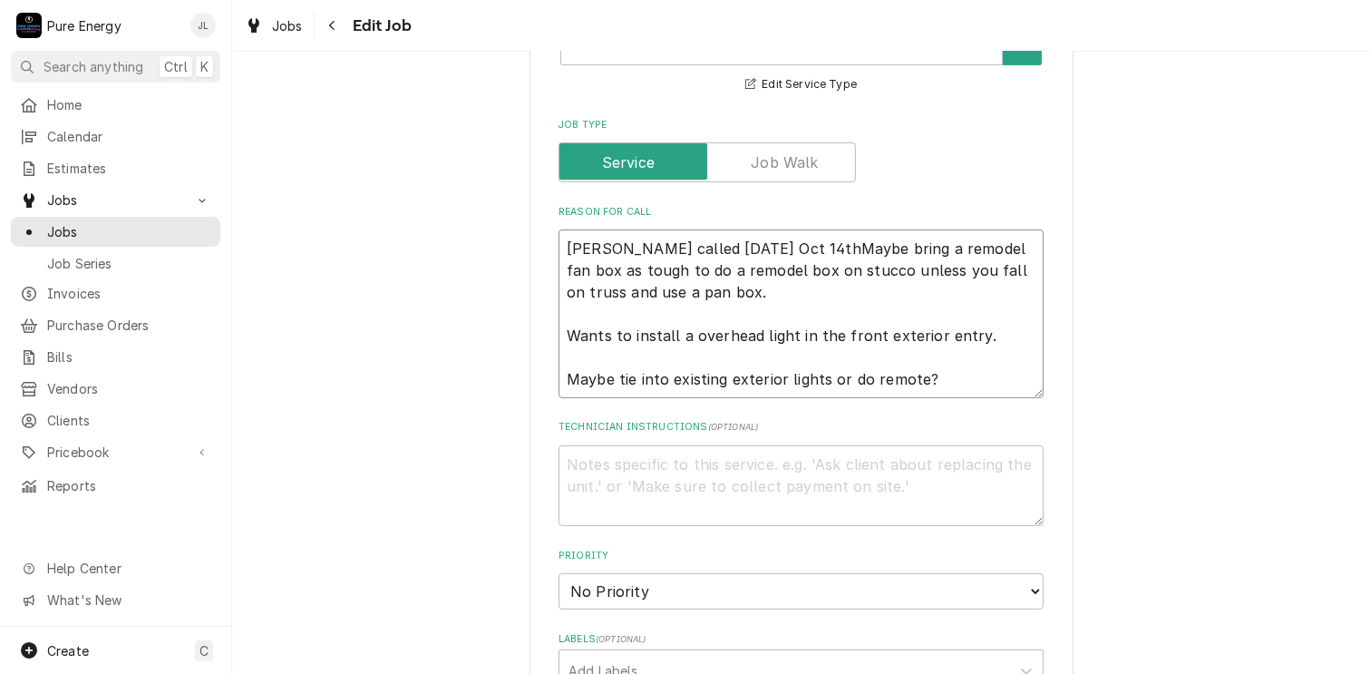
type textarea "x"
type textarea "Chris called on Tues Oct 14th.Maybe bring a remodel fan box as tough to do a re…"
type textarea "x"
type textarea "Chris called on Tues Oct 14th. Maybe bring a remodel fan box as tough to do a r…"
type textarea "x"
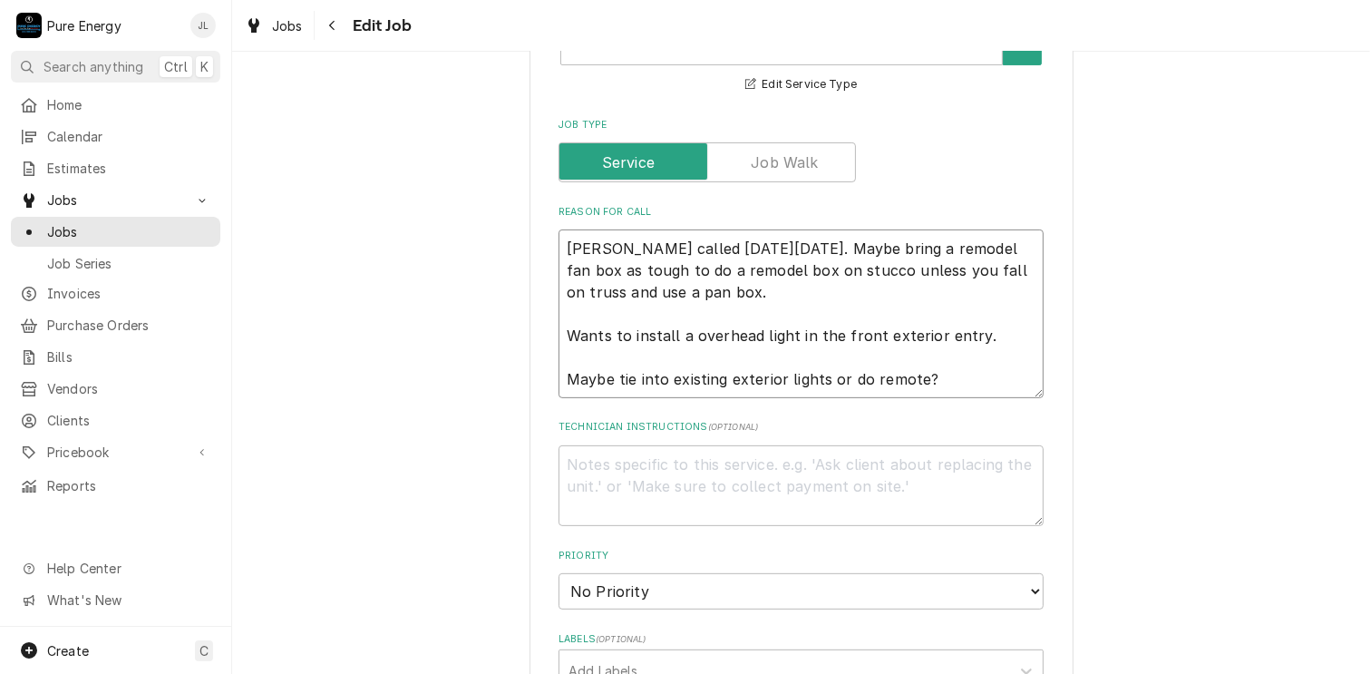
type textarea "Chris called on Tues Oct 14th. Maybe bring a remodel fan box as tough to do a r…"
type textarea "x"
type textarea "Chris called on Tues Oct 14th. HMaybe bring a remodel fan box as tough to do a …"
type textarea "x"
type textarea "Chris called on Tues Oct 14th. He Maybe bring a remodel fan box as tough to do …"
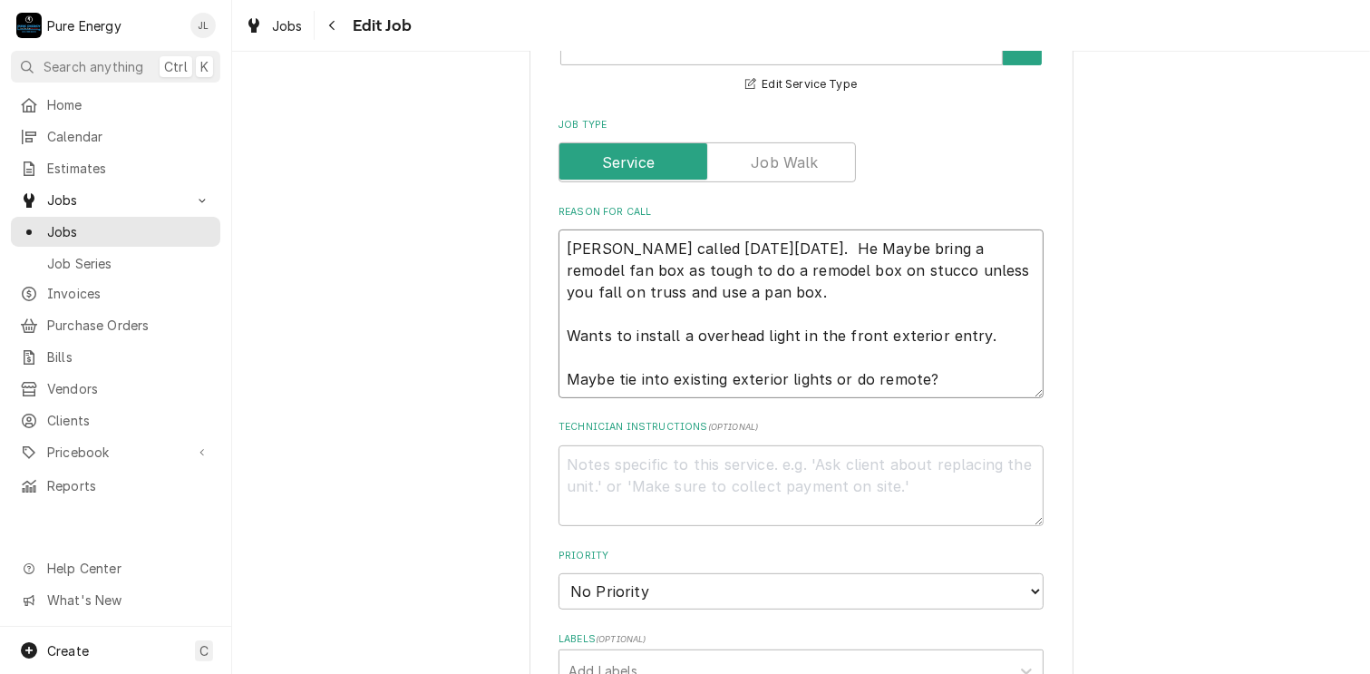
type textarea "x"
type textarea "Chris called on Tues Oct 14th. He wMaybe bring a remodel fan box as tough to do…"
type textarea "x"
type textarea "Chris called on Tues Oct 14th. He wiMaybe bring a remodel fan box as tough to d…"
type textarea "x"
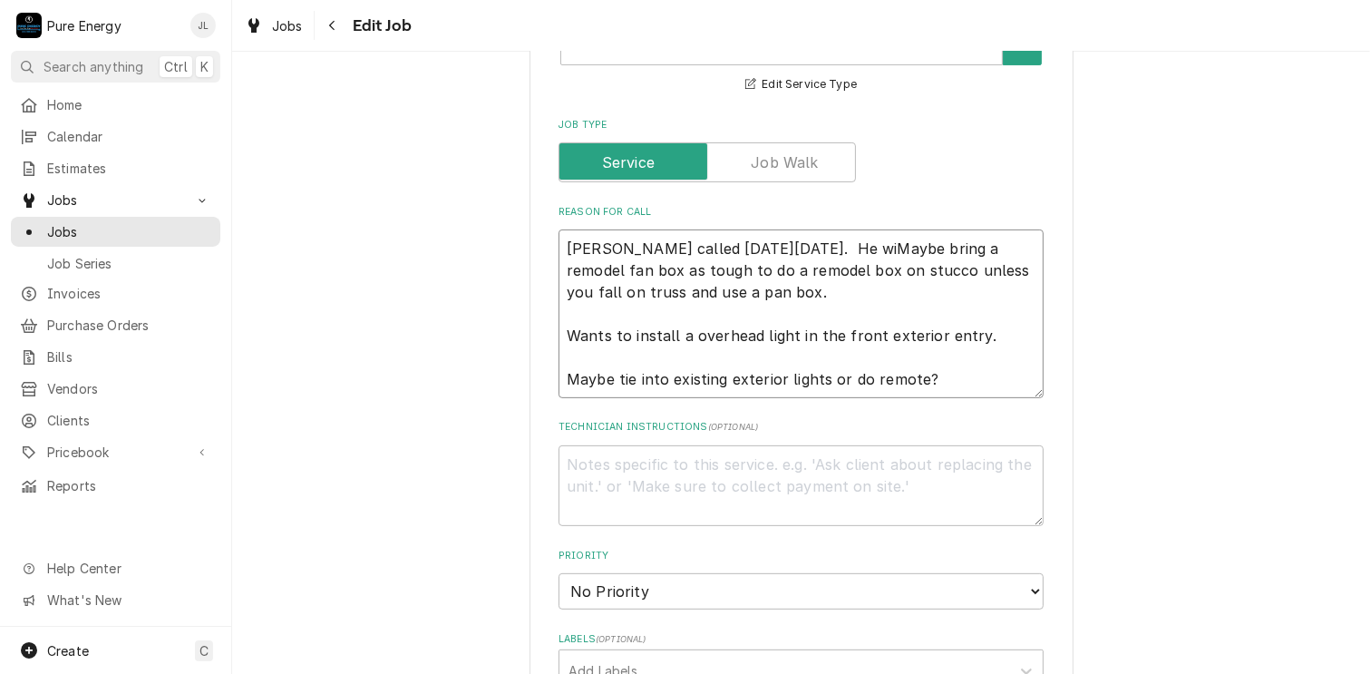
type textarea "Chris called on Tues Oct 14th. He wilMaybe bring a remodel fan box as tough to …"
type textarea "x"
type textarea "Chris called on Tues Oct 14th. He willMaybe bring a remodel fan box as tough to…"
type textarea "x"
type textarea "Chris called on Tues Oct 14th. He will Maybe bring a remodel fan box as tough t…"
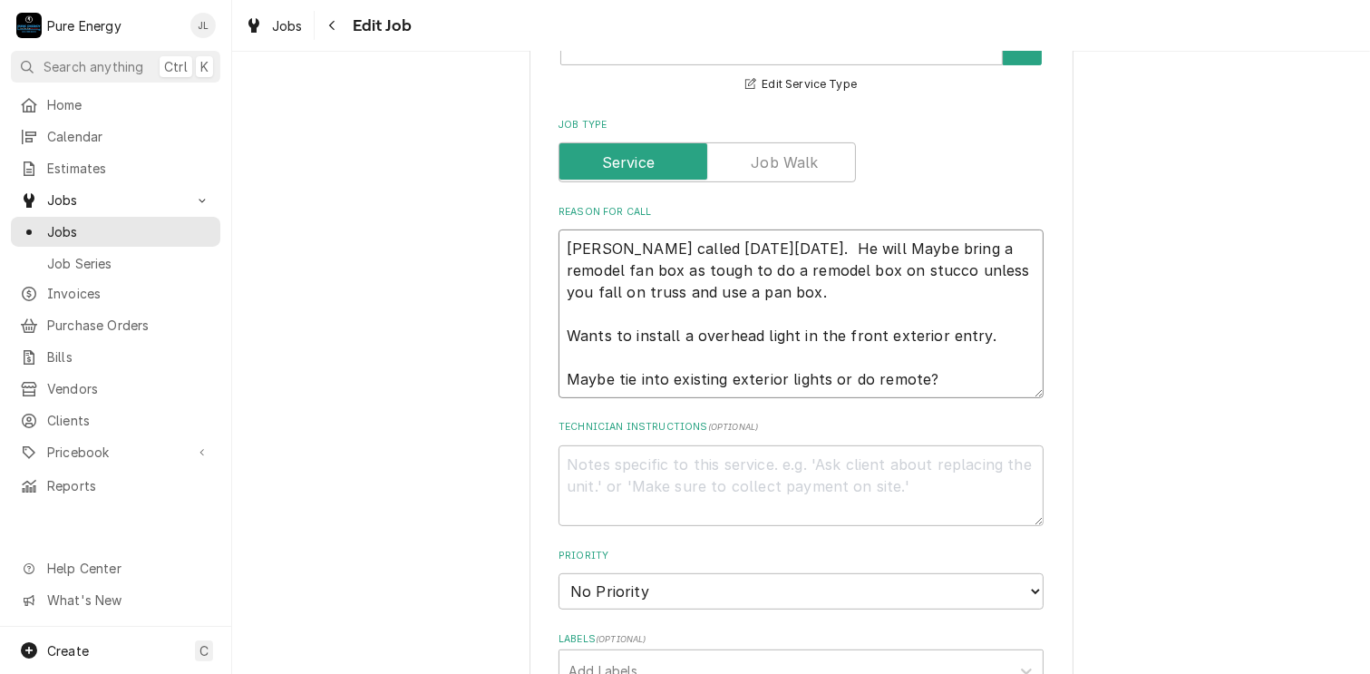
type textarea "x"
type textarea "Chris called on Tues Oct 14th. He will wMaybe bring a remodel fan box as tough …"
type textarea "x"
type textarea "Chris called on Tues Oct 14th. He will Maybe bring a remodel fan box as tough t…"
type textarea "x"
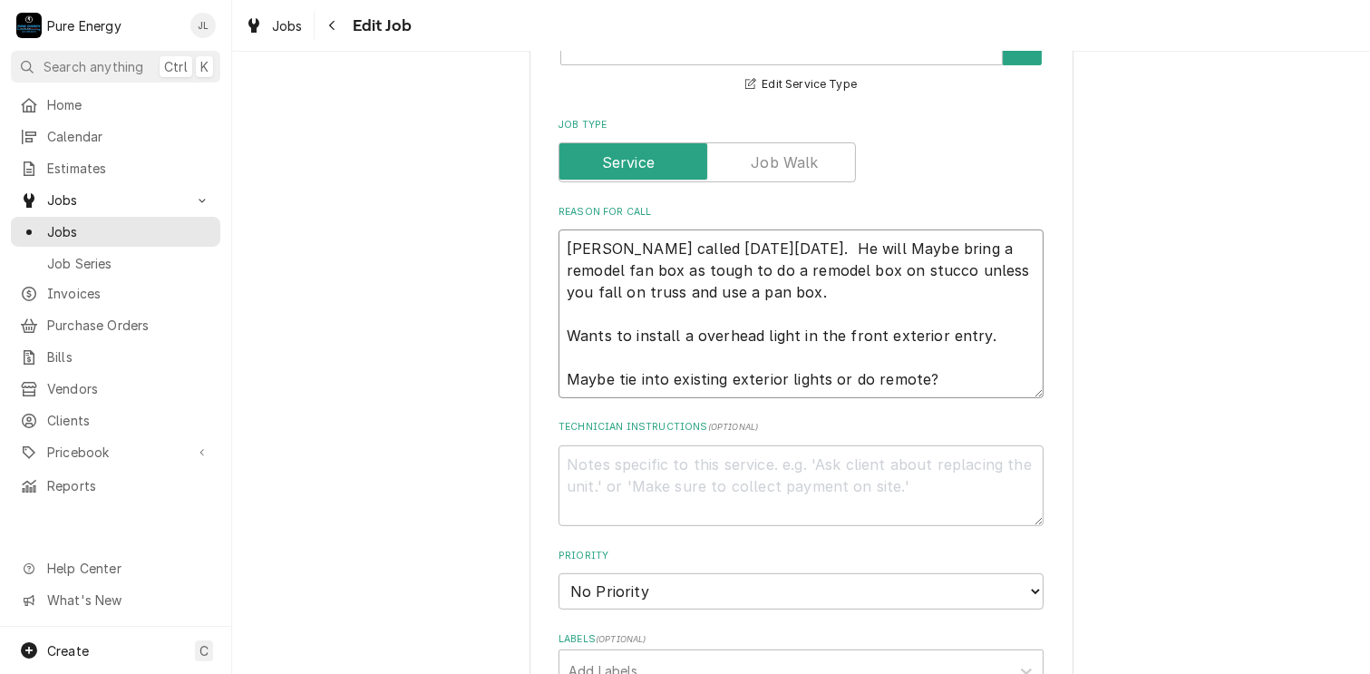
type textarea "Chris called on Tues Oct 14th. He will bMaybe bring a remodel fan box as tough …"
type textarea "x"
type textarea "Chris called on Tues Oct 14th. He will beMaybe bring a remodel fan box as tough…"
type textarea "x"
type textarea "Chris called on Tues Oct 14th. He will be Maybe bring a remodel fan box as toug…"
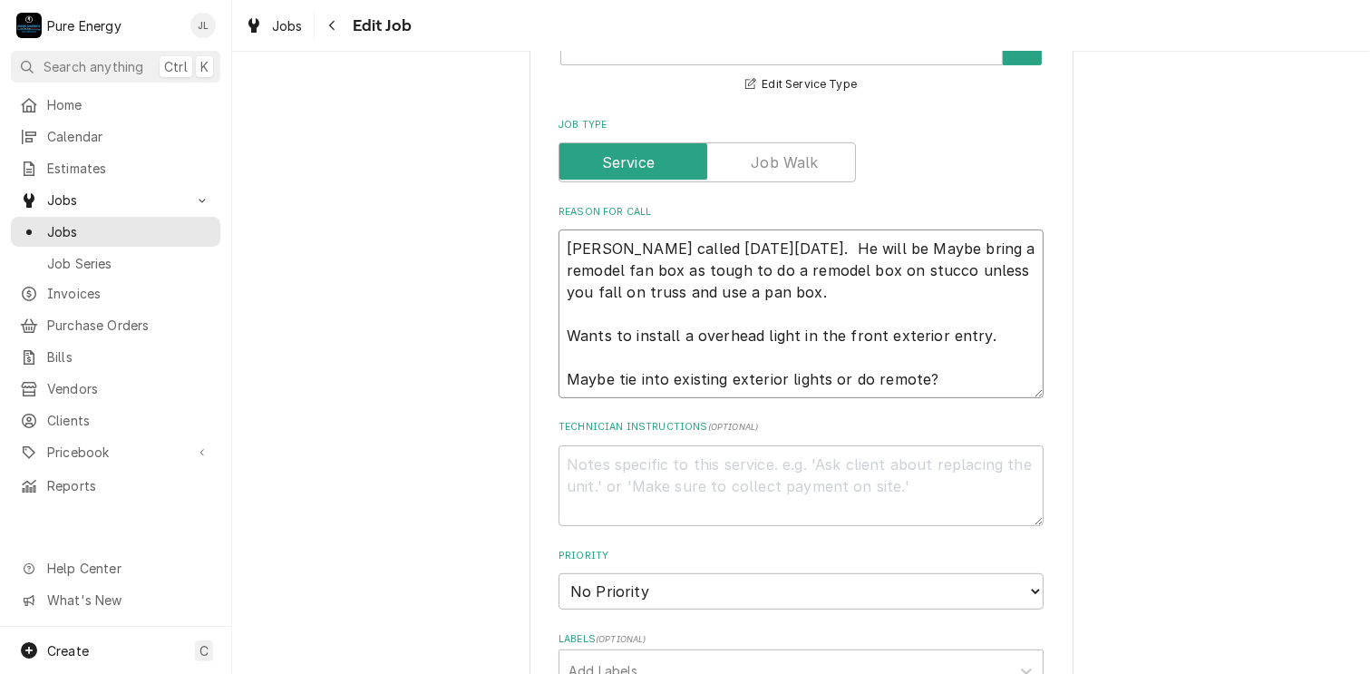
type textarea "x"
type textarea "Chris called on Tues Oct 14th. He will be chMaybe bring a remodel fan box as to…"
type textarea "x"
type textarea "Chris called on Tues Oct 14th. He will be chaMaybe bring a remodel fan box as t…"
type textarea "x"
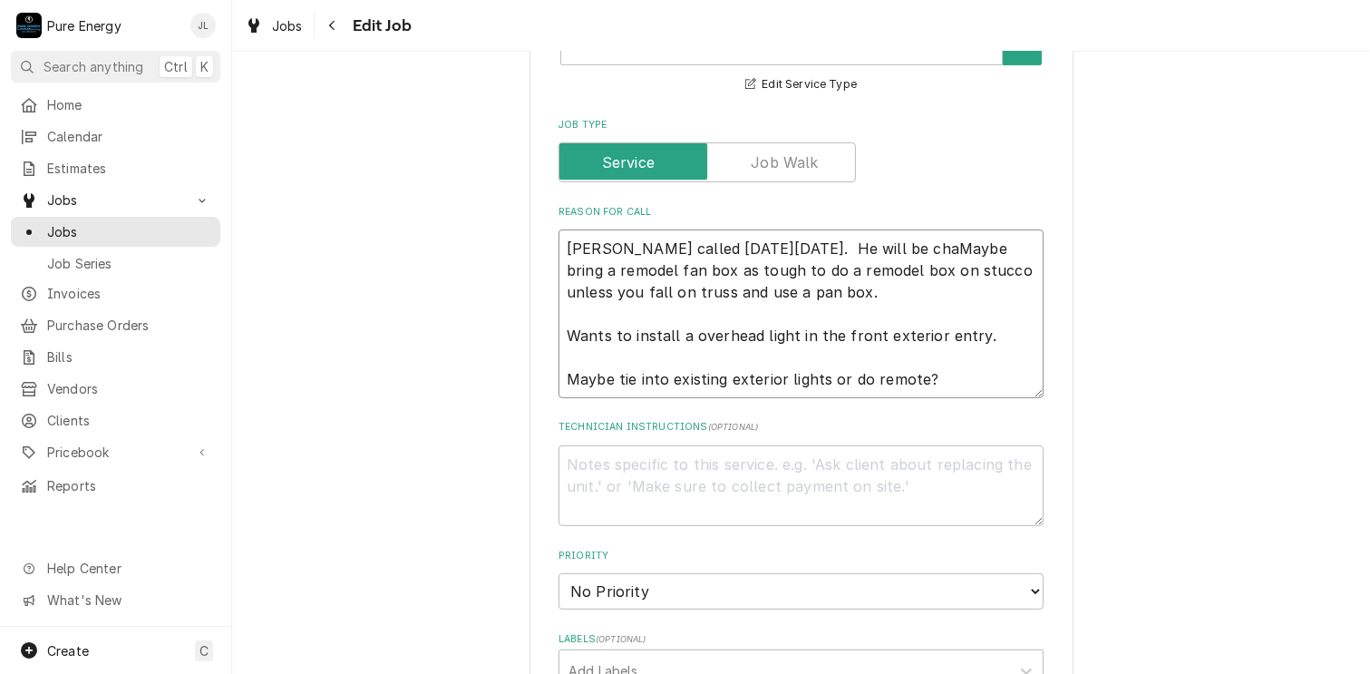
type textarea "Chris called on Tues Oct 14th. He will be chanMaybe bring a remodel fan box as …"
type textarea "x"
type textarea "Chris called on Tues Oct 14th. He will be chaniMaybe bring a remodel fan box as…"
type textarea "x"
type textarea "Chris called on Tues Oct 14th. He will be chaninMaybe bring a remodel fan box a…"
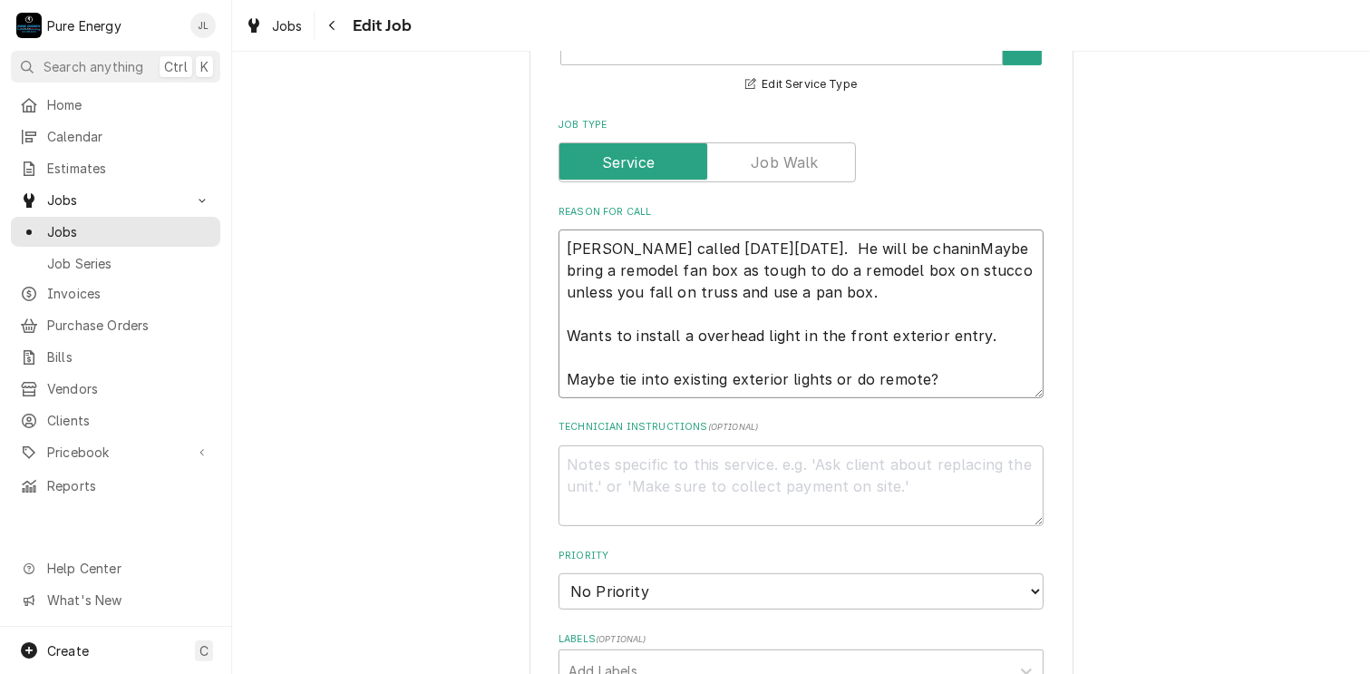
type textarea "x"
type textarea "Chris called on Tues Oct 14th. He will be chaniMaybe bring a remodel fan box as…"
type textarea "x"
type textarea "Chris called on Tues Oct 14th. He will be chanMaybe bring a remodel fan box as …"
type textarea "x"
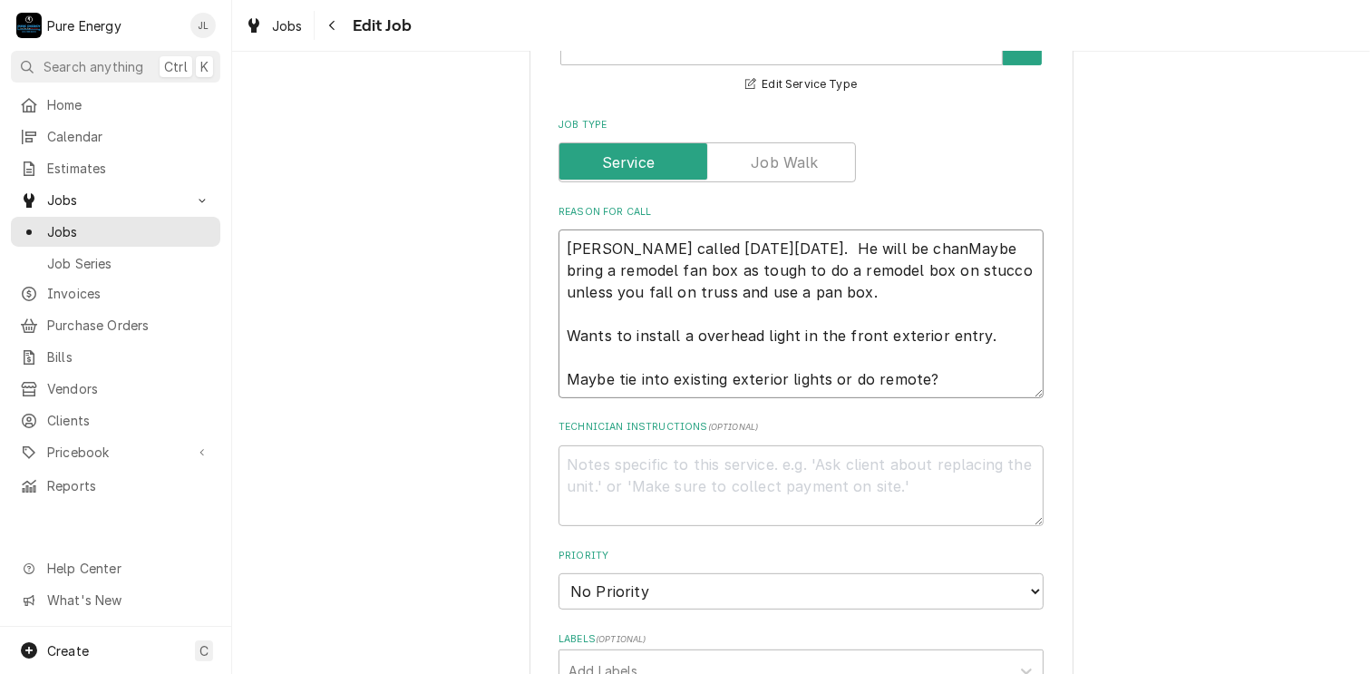
type textarea "Chris called on Tues Oct 14th. He will be changMaybe bring a remodel fan box as…"
type textarea "x"
type textarea "Chris called on Tues Oct 14th. He will be changiMaybe bring a remodel fan box a…"
type textarea "x"
type textarea "Chris called on Tues Oct 14th. He will be changinMaybe bring a remodel fan box …"
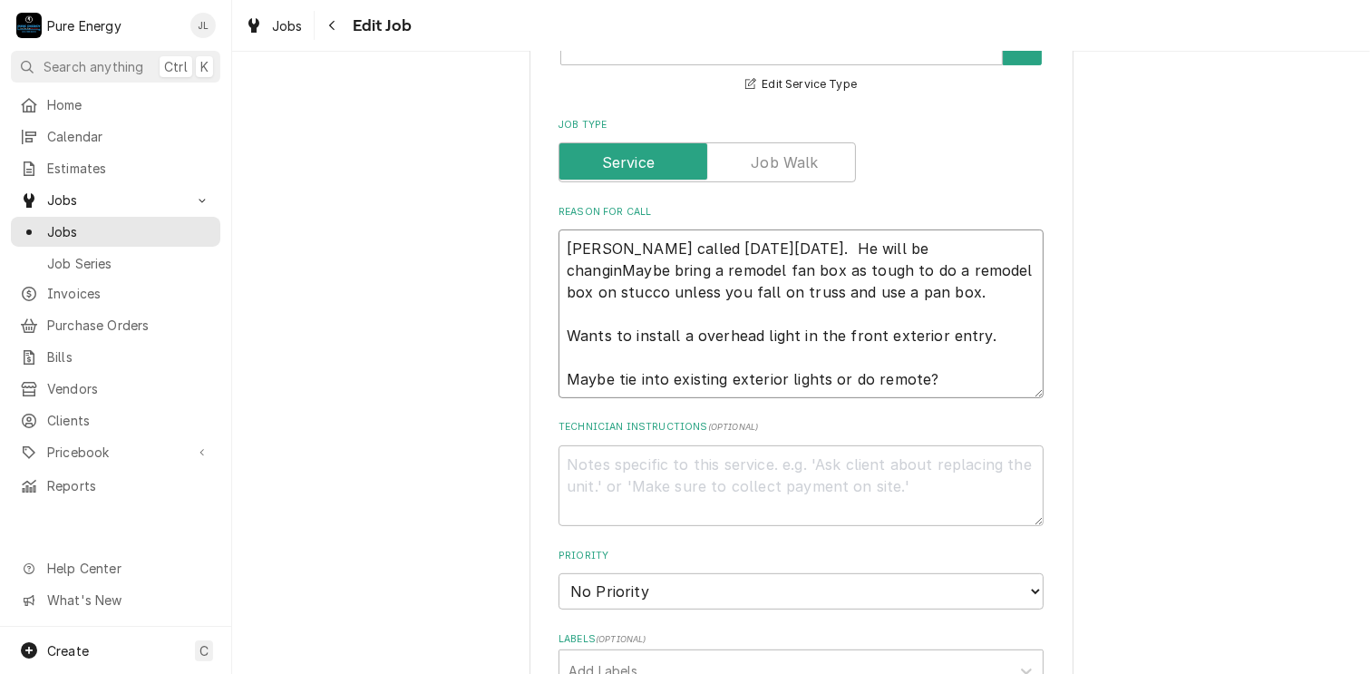
type textarea "x"
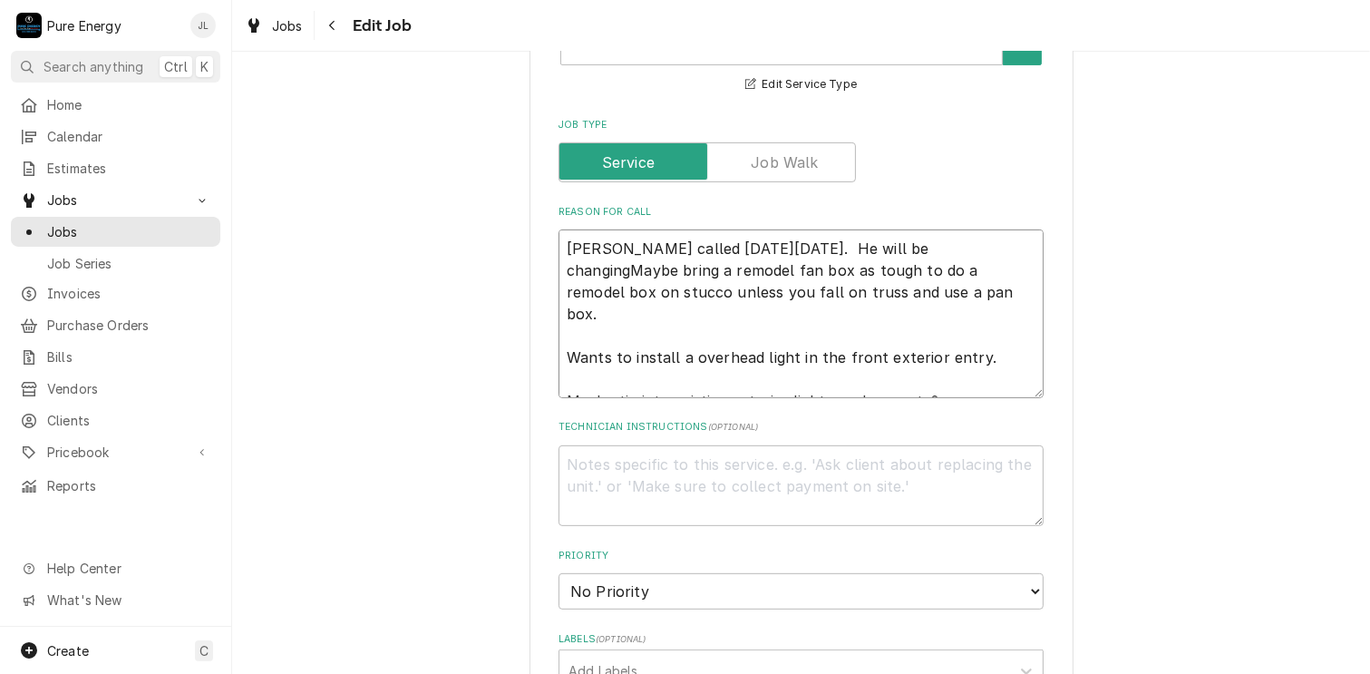
type textarea "Chris called on Tues Oct 14th. He will be changing Maybe bring a remodel fan bo…"
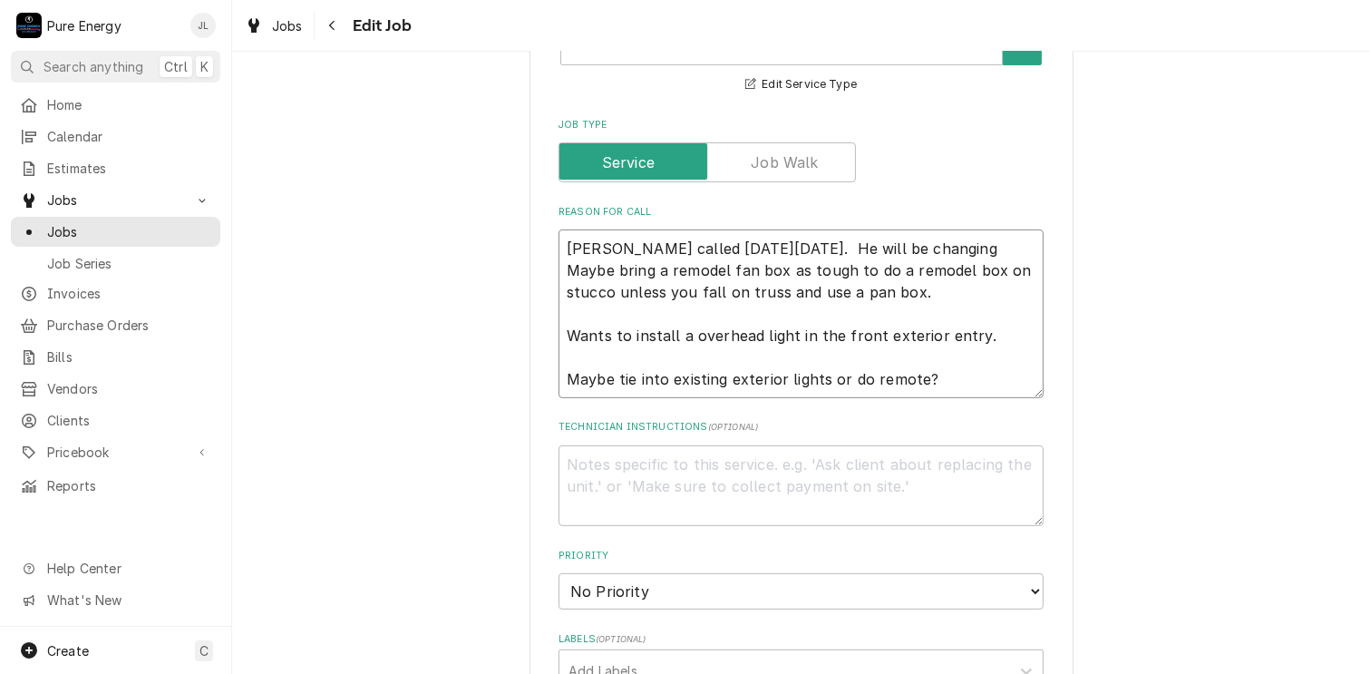
type textarea "x"
type textarea "Chris called on Tues Oct 14th. He will be changing oMaybe bring a remodel fan b…"
type textarea "x"
type textarea "Chris called on Tues Oct 14th. He will be changing othMaybe bring a remodel fan…"
type textarea "x"
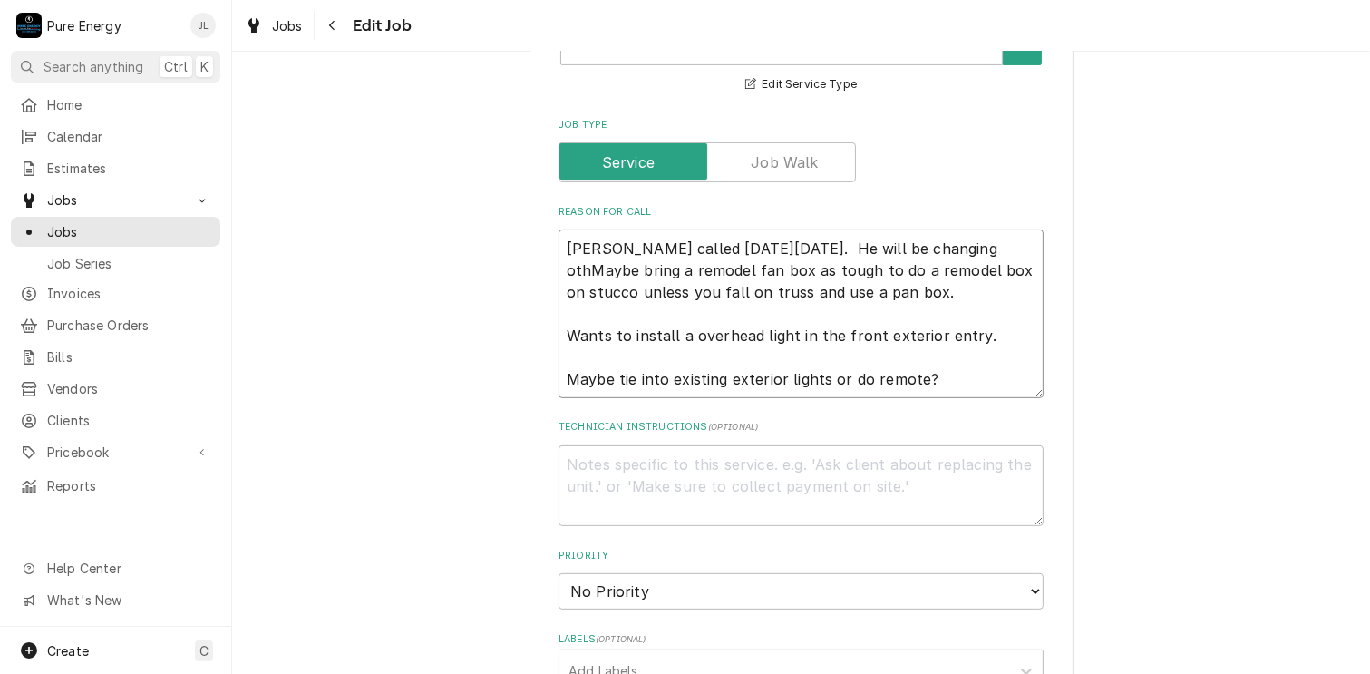
type textarea "Chris called on Tues Oct 14th. He will be changing otheMaybe bring a remodel fa…"
type textarea "x"
type textarea "Chris called on Tues Oct 14th. He will be changing otherMaybe bring a remodel f…"
type textarea "x"
type textarea "Chris called on Tues Oct 14th. He will be changing other Maybe bring a remodel …"
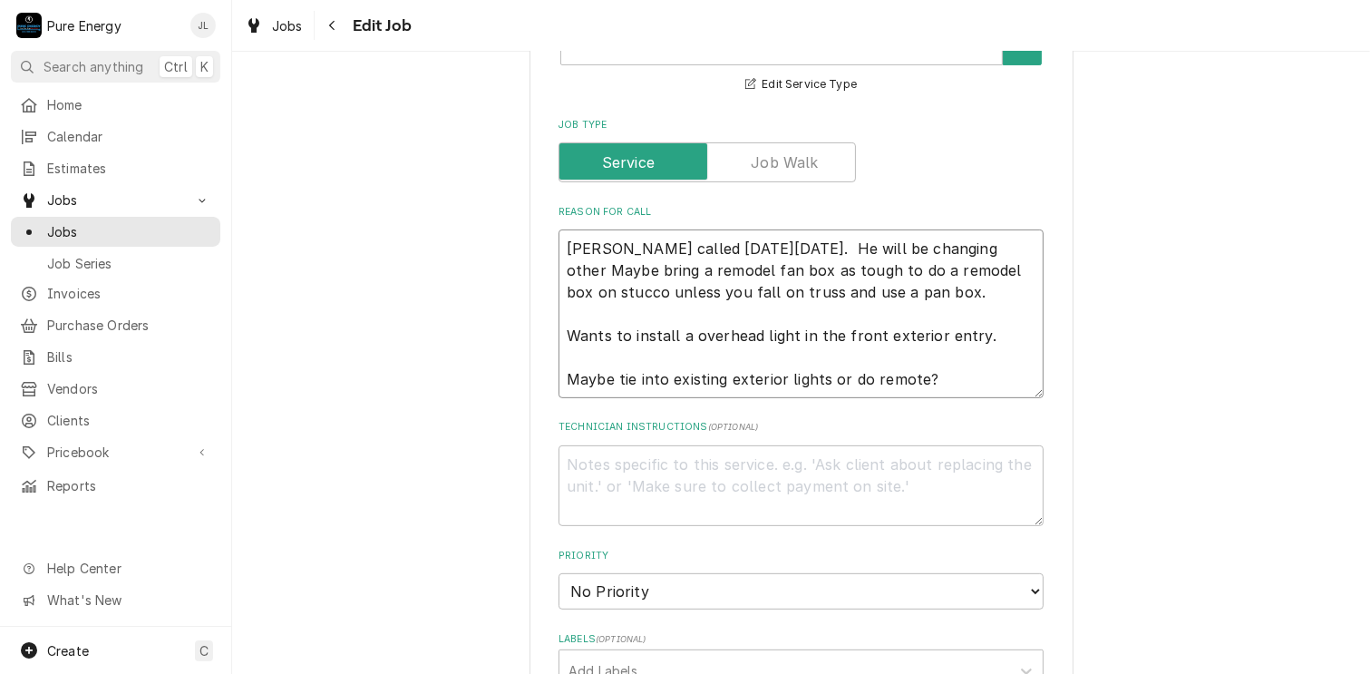
type textarea "x"
type textarea "Chris called on Tues Oct 14th. He will be changing other eMaybe bring a remodel…"
type textarea "x"
type textarea "Chris called on Tues Oct 14th. He will be changing other exMaybe bring a remode…"
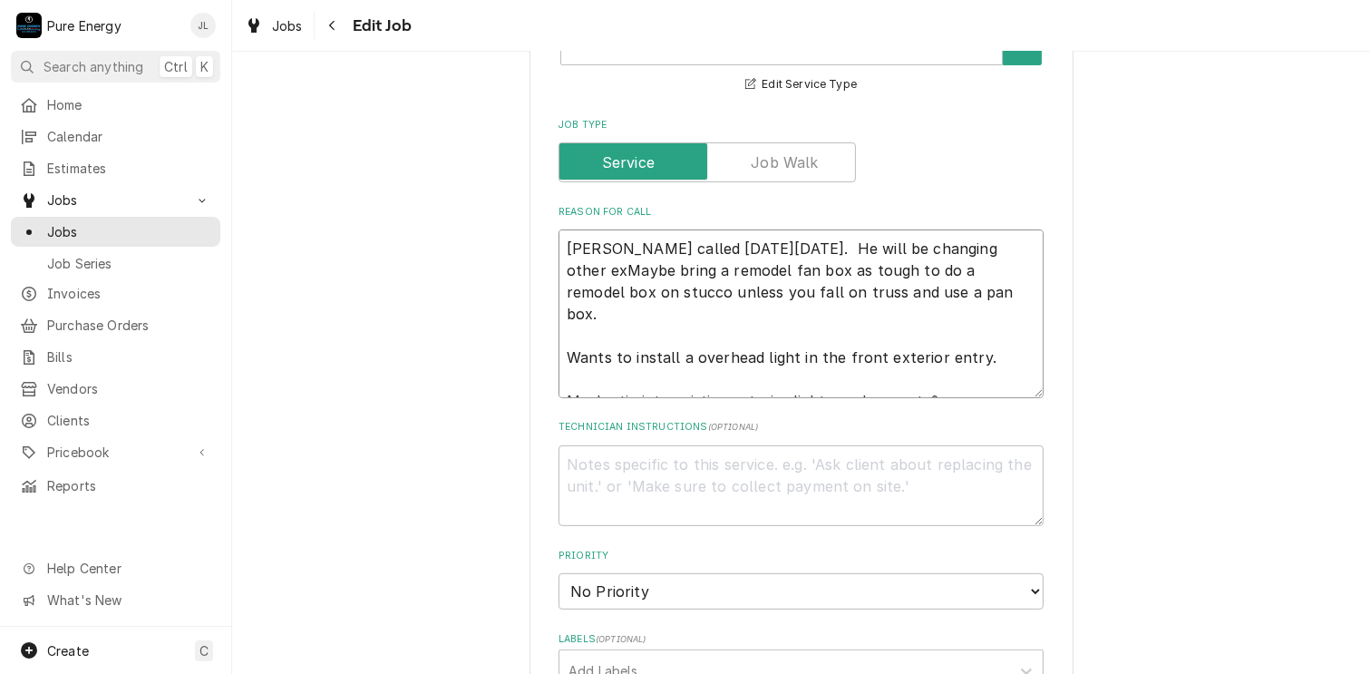
type textarea "x"
type textarea "Chris called on Tues Oct 14th. He will be changing other extMaybe bring a remod…"
type textarea "x"
type textarea "Chris called on Tues Oct 14th. He will be changing other exMaybe bring a remode…"
type textarea "x"
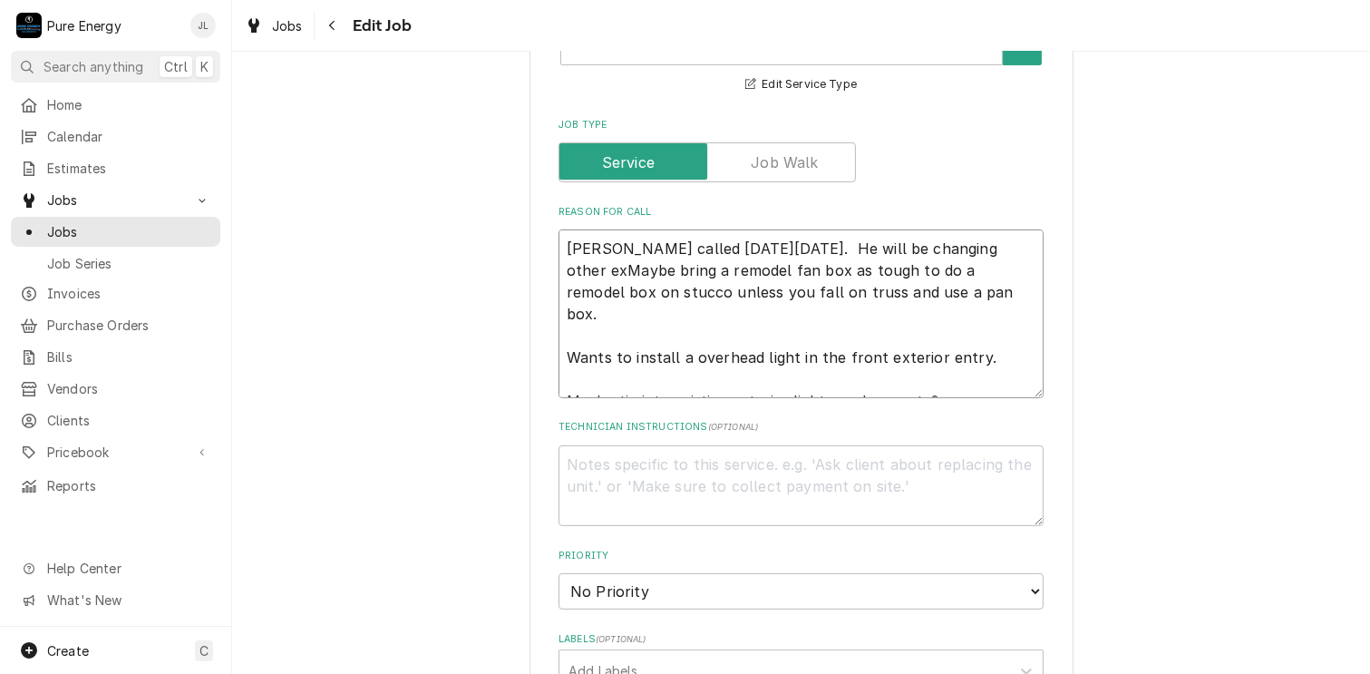
type textarea "Chris called on Tues Oct 14th. He will be changing other extMaybe bring a remod…"
type textarea "x"
type textarea "Chris called on Tues Oct 14th. He will be changing other exteMaybe bring a remo…"
type textarea "x"
type textarea "Chris called on Tues Oct 14th. He will be changing other exteriMaybe bring a re…"
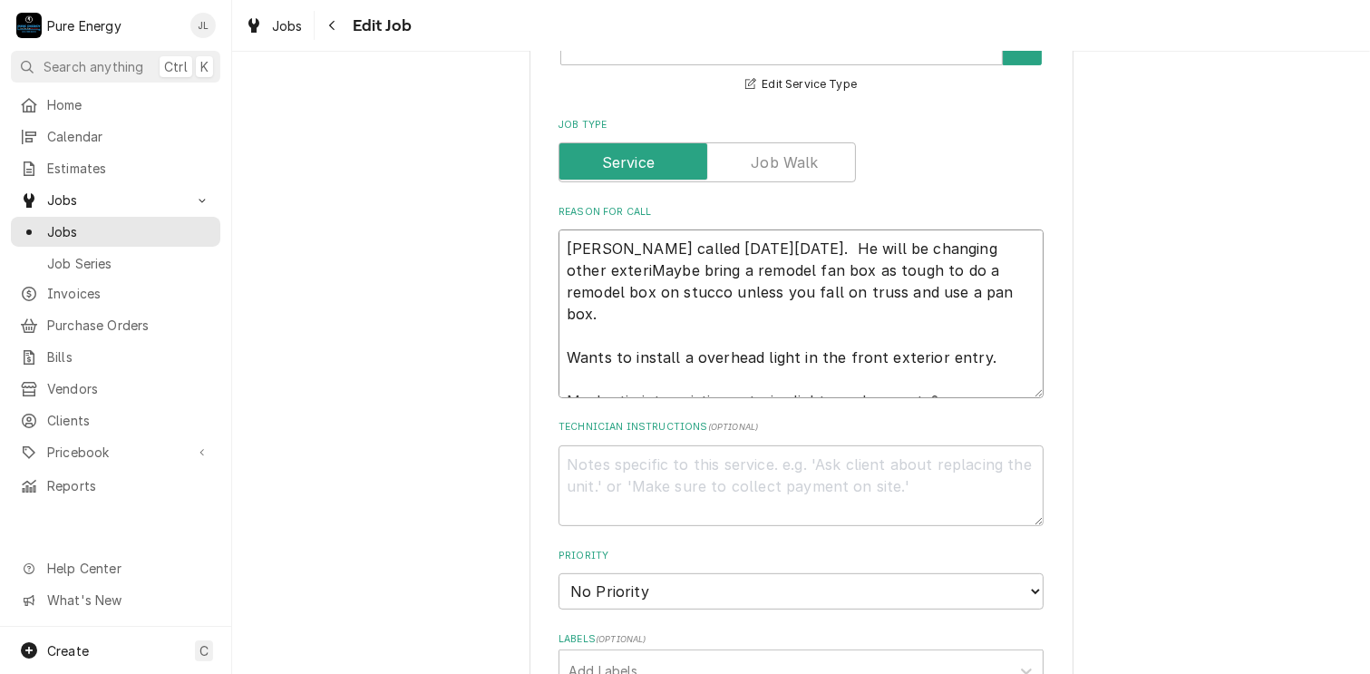
type textarea "x"
type textarea "Chris called on Tues Oct 14th. He will be changing other exterioMaybe bring a r…"
type textarea "x"
type textarea "Chris called on Tues Oct 14th. He will be changing other exteriorMaybe bring a …"
type textarea "x"
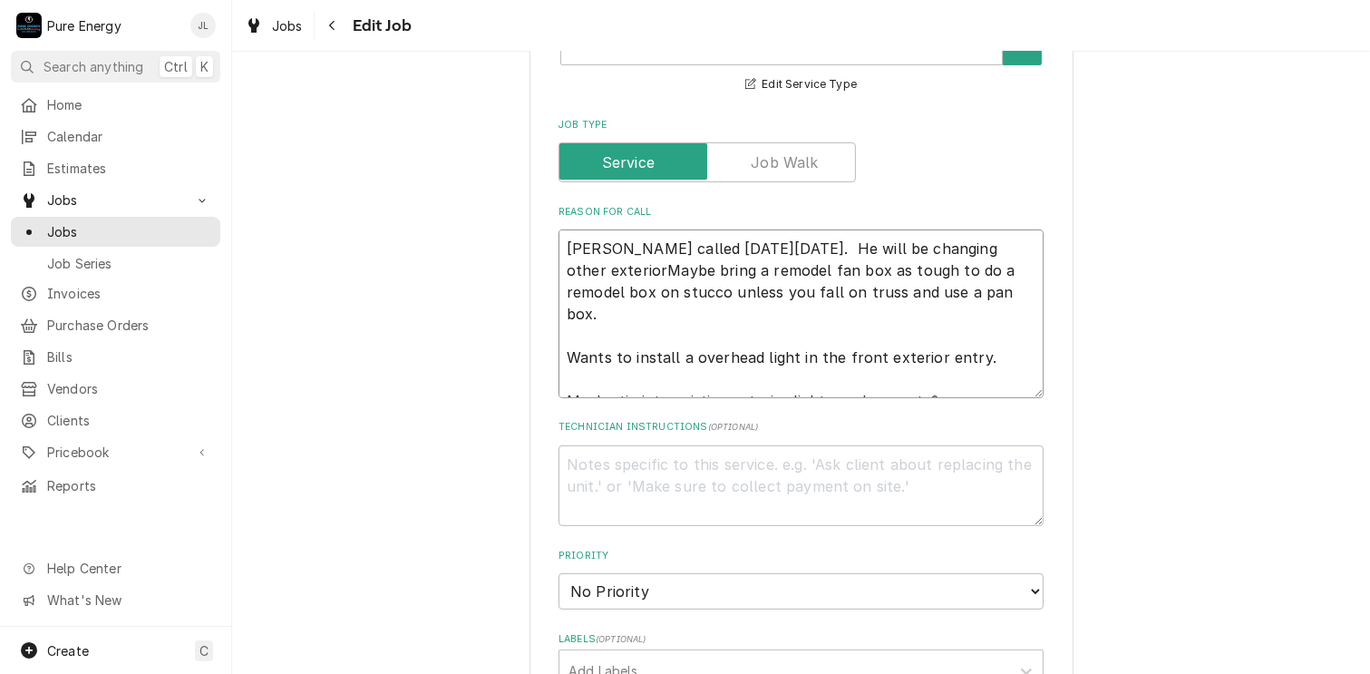
type textarea "Chris called on Tues Oct 14th. He will be changing other exterior Maybe bring a…"
type textarea "x"
type textarea "Chris called on Tues Oct 14th. He will be changing other exterior fiMaybe bring…"
type textarea "x"
type textarea "Chris called on Tues Oct 14th. He will be changing other exterior fixMaybe brin…"
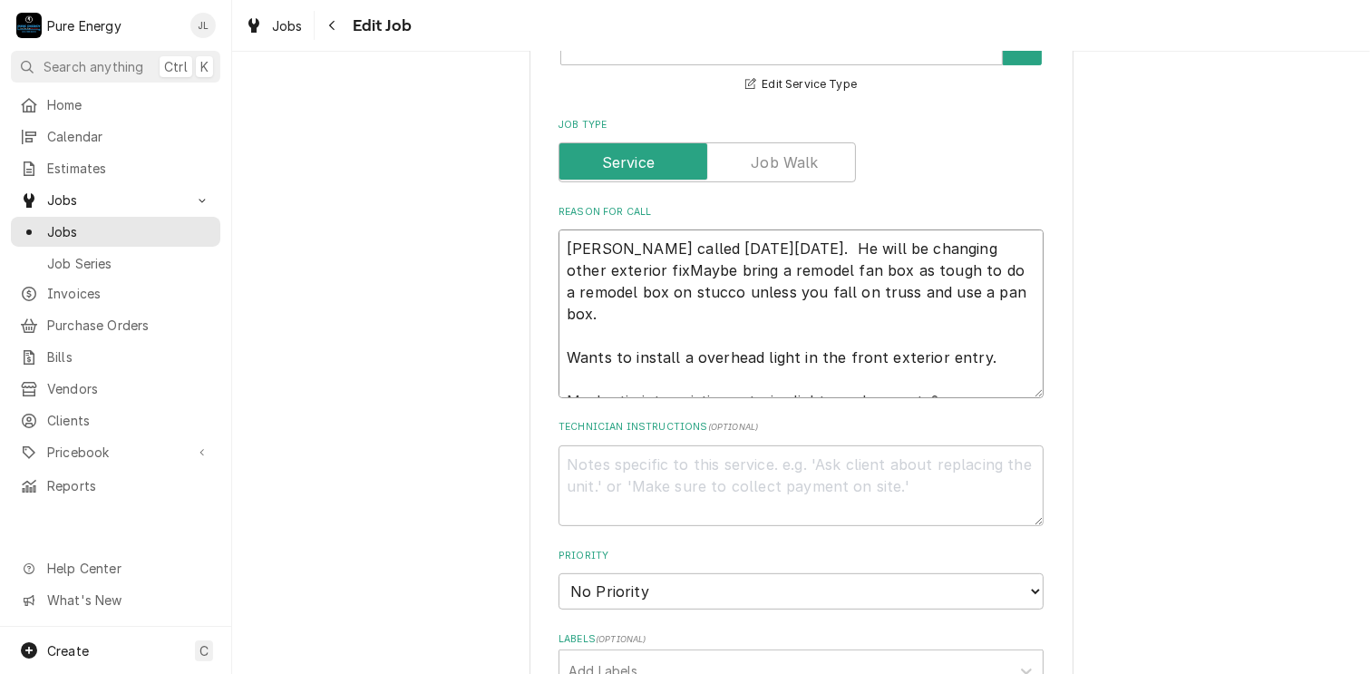
type textarea "x"
type textarea "Chris called on Tues Oct 14th. He will be changing other exterior fixtMaybe bri…"
type textarea "x"
type textarea "Chris called on Tues Oct 14th. He will be changing other exterior fixturMaybe b…"
type textarea "x"
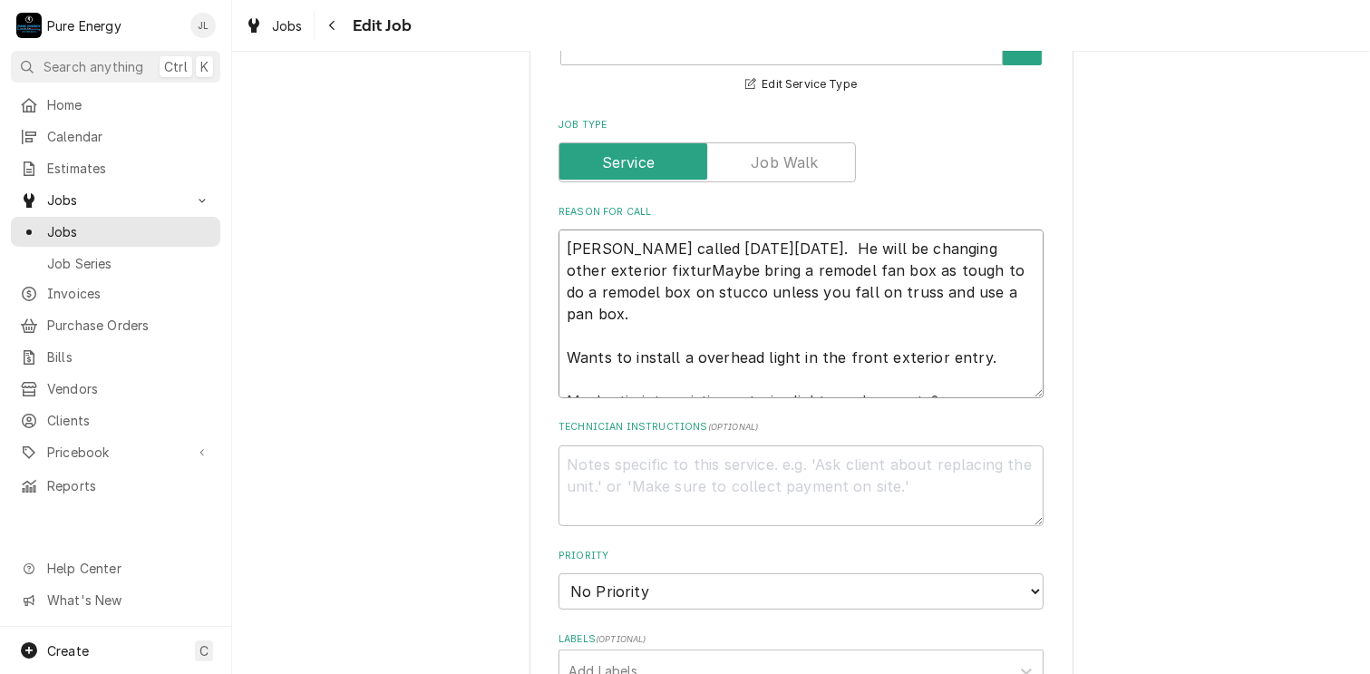
type textarea "Chris called on Tues Oct 14th. He will be changing other exterior fixtureMaybe …"
type textarea "x"
type textarea "Chris called on Tues Oct 14th. He will be changing other exterior fixtures Mayb…"
type textarea "x"
type textarea "Chris called on Tues Oct 14th. He will be changing other exterior fixtures bMay…"
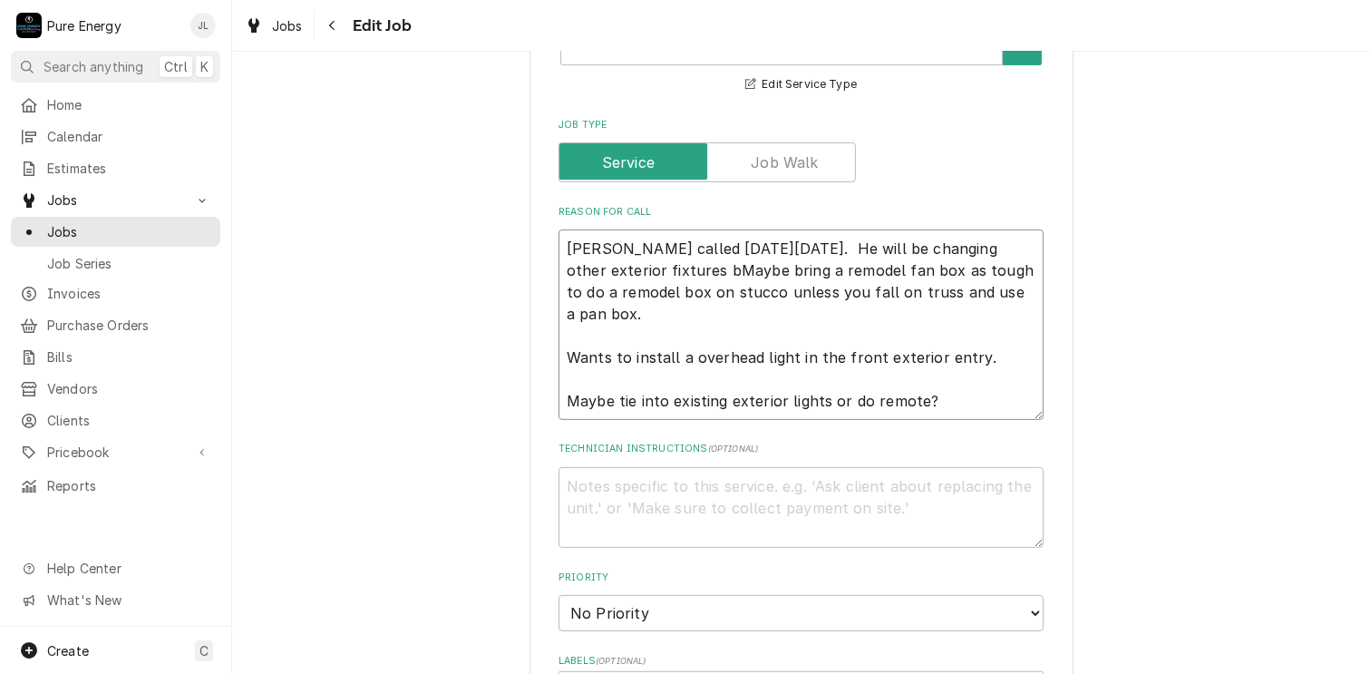
type textarea "x"
type textarea "Chris called on Tues Oct 14th. He will be changing other exterior fixtures buMa…"
type textarea "x"
type textarea "Chris called on Tues Oct 14th. He will be changing other exterior fixtures butM…"
type textarea "x"
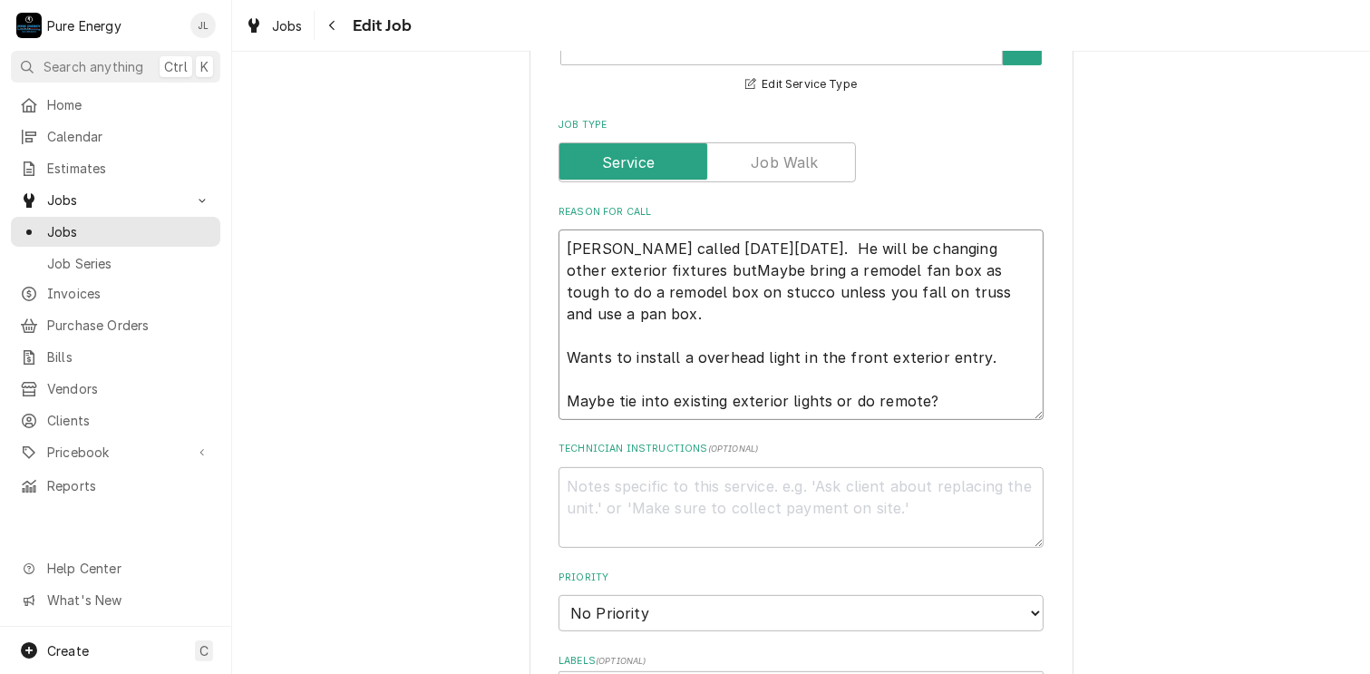
type textarea "Chris called on Tues Oct 14th. He will be changing other exterior fixtures but …"
type textarea "x"
type textarea "Chris called on Tues Oct 14th. He will be changing other exterior fixtures but …"
type textarea "x"
type textarea "Chris called on Tues Oct 14th. He will be changing other exterior fixtures but …"
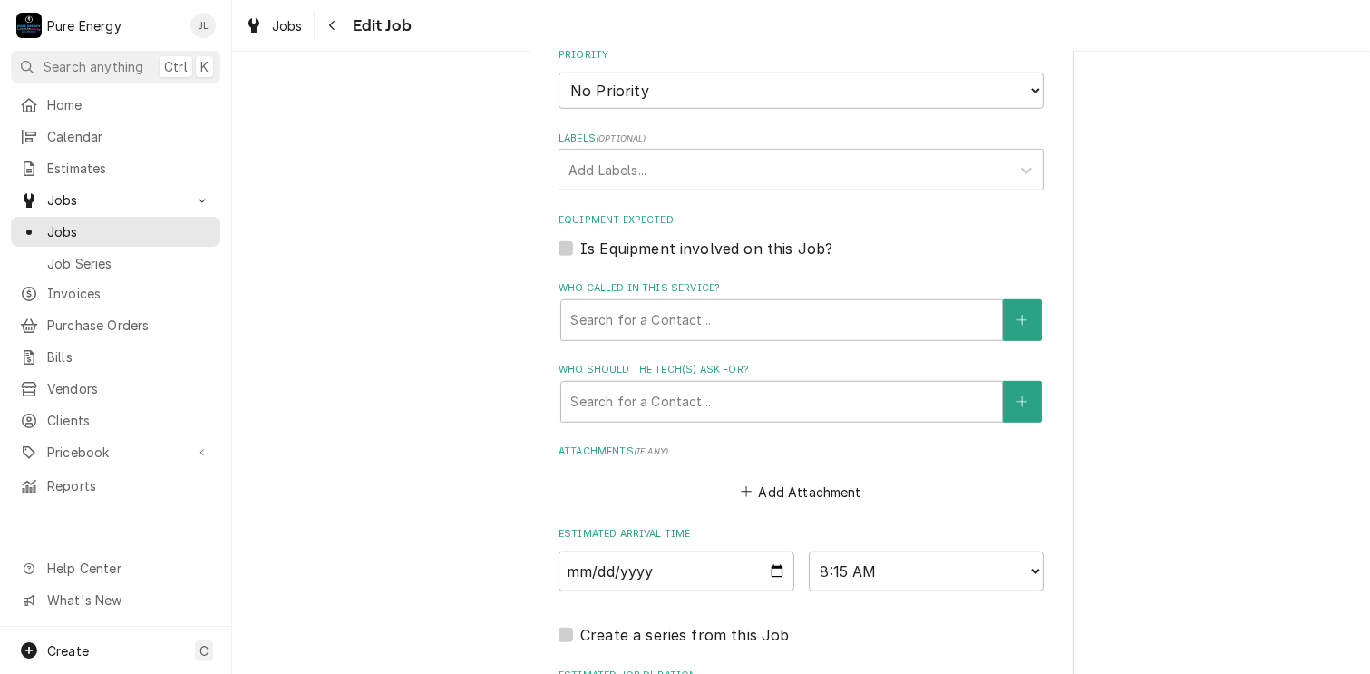
scroll to position [1346, 0]
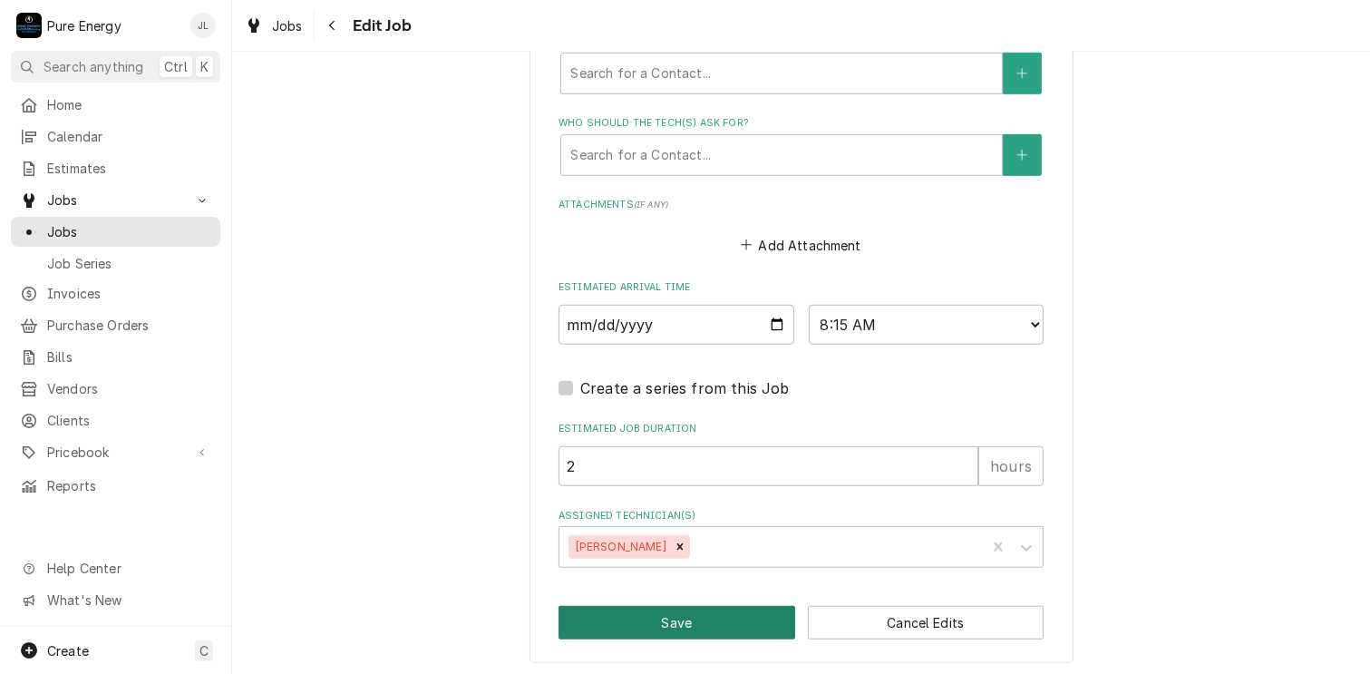
click at [655, 616] on button "Save" at bounding box center [677, 623] width 237 height 34
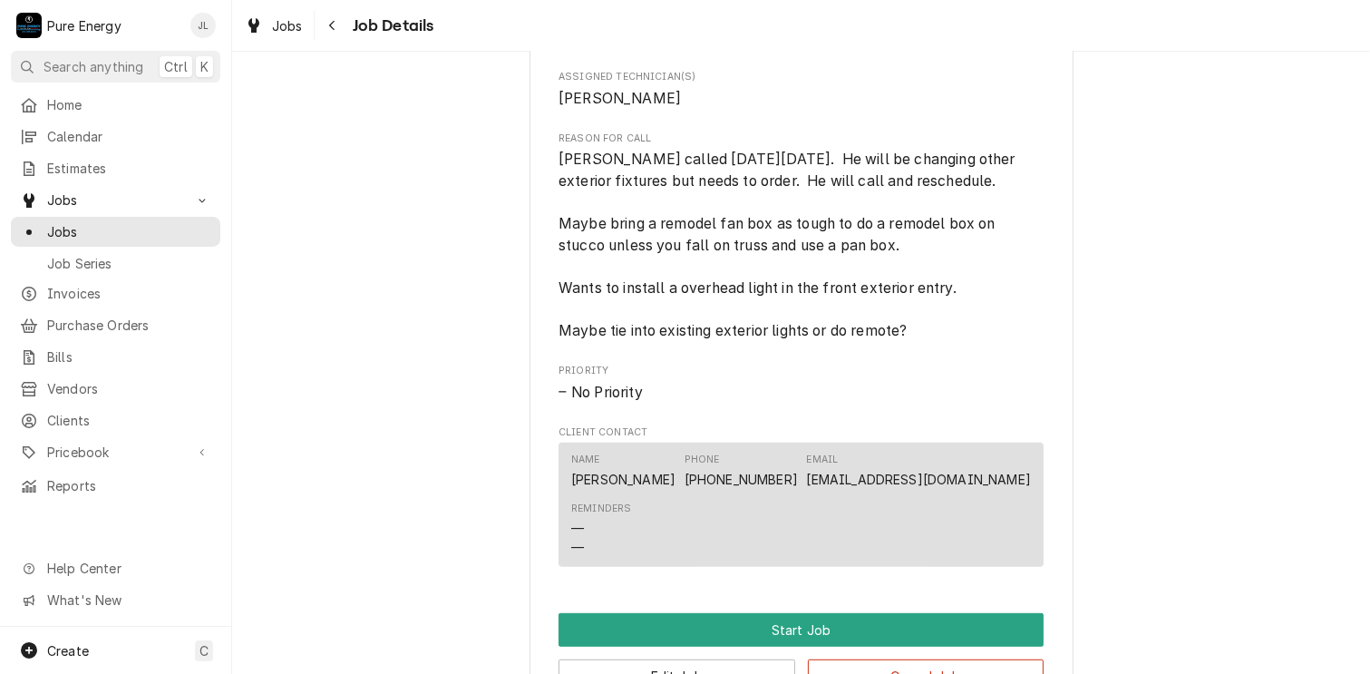
scroll to position [1110, 0]
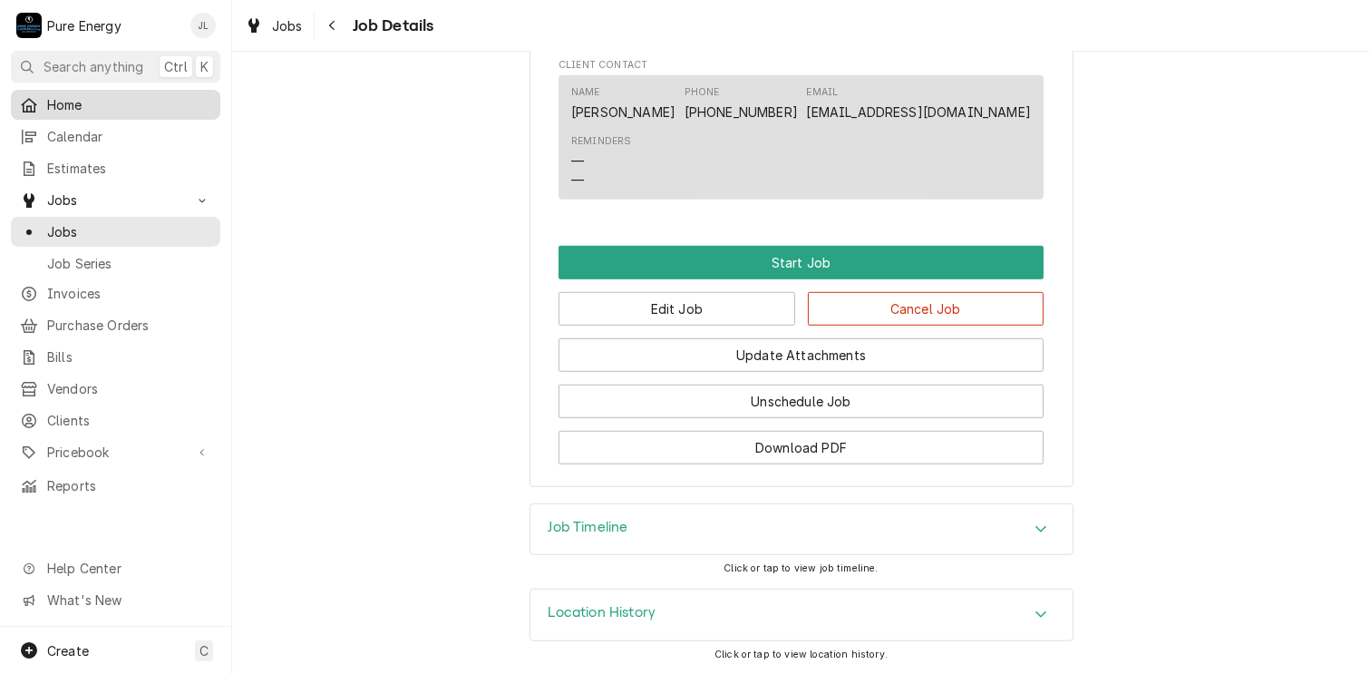
click at [102, 100] on span "Home" at bounding box center [129, 104] width 164 height 19
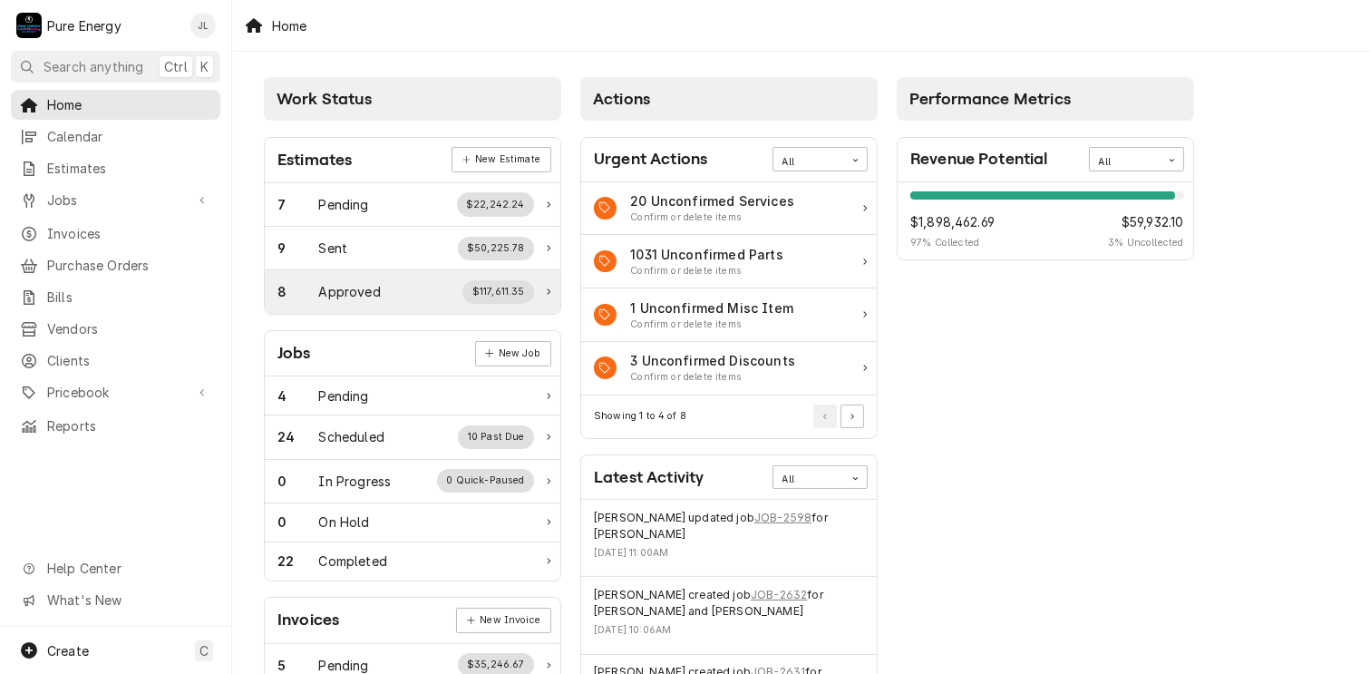
scroll to position [272, 0]
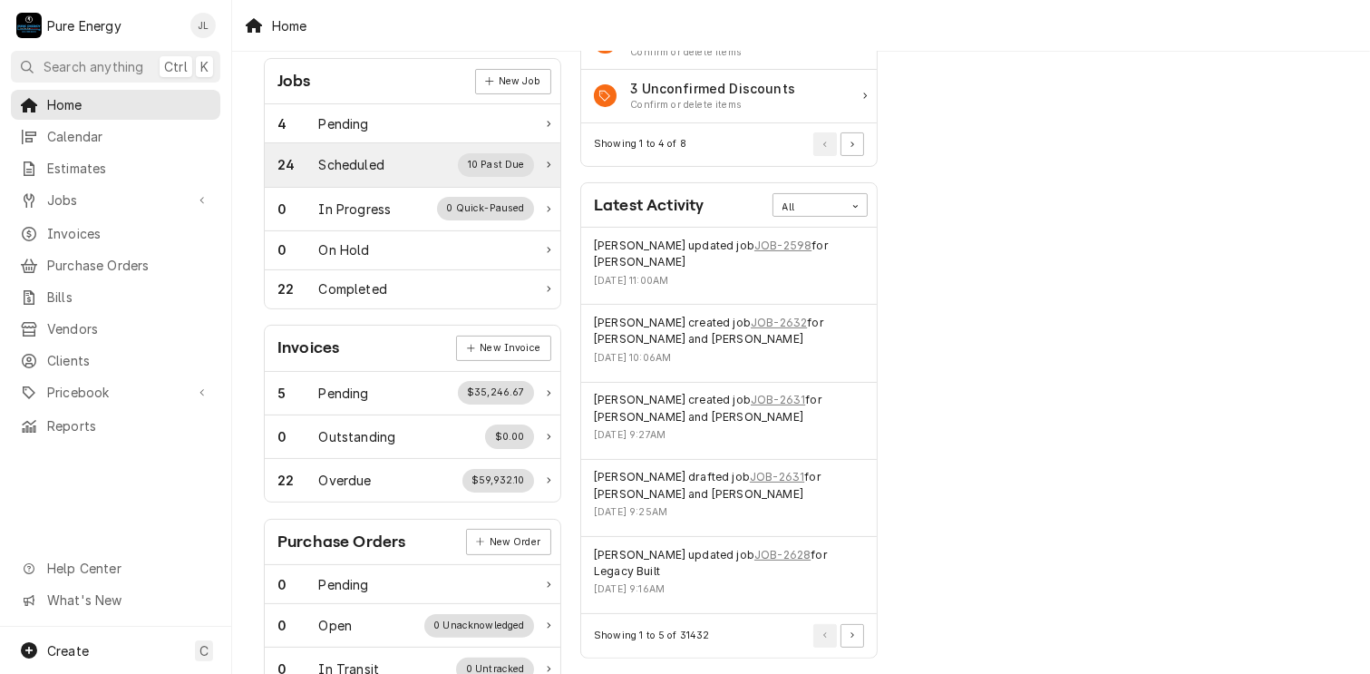
click at [395, 161] on div "24 Scheduled 10 Past Due" at bounding box center [405, 165] width 257 height 24
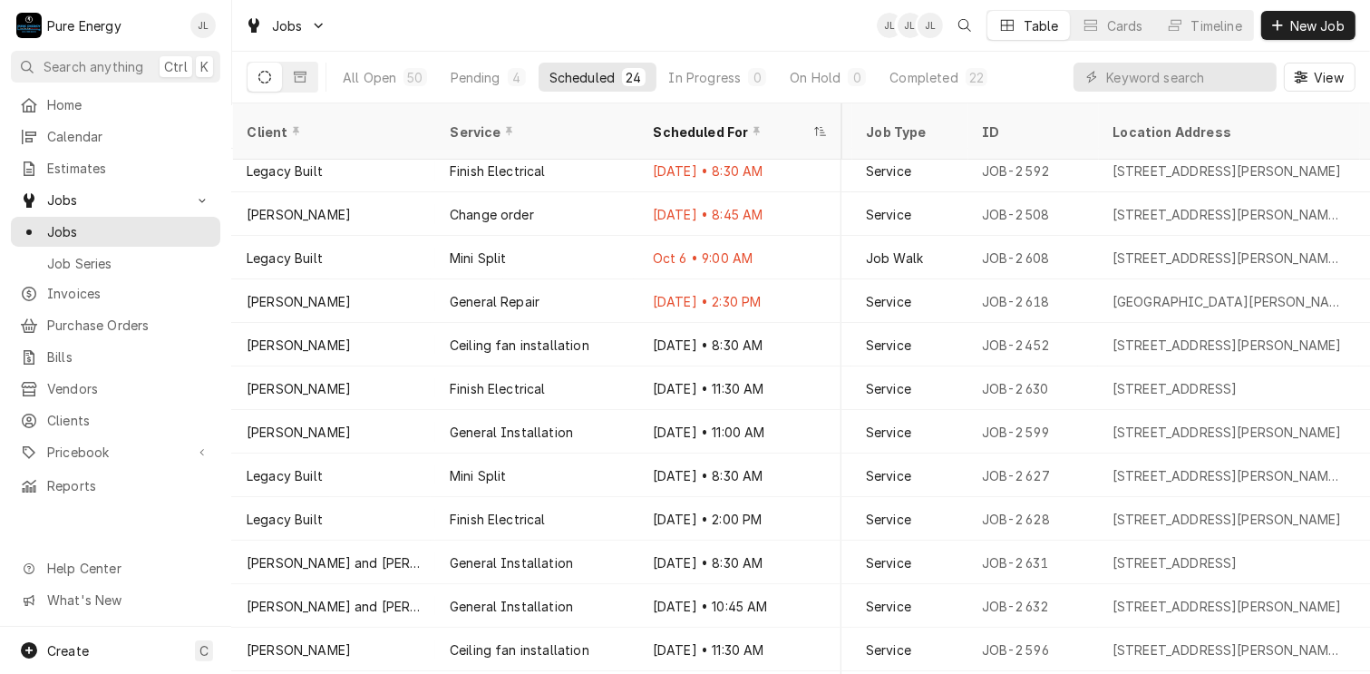
scroll to position [272, 519]
